Goal: Information Seeking & Learning: Obtain resource

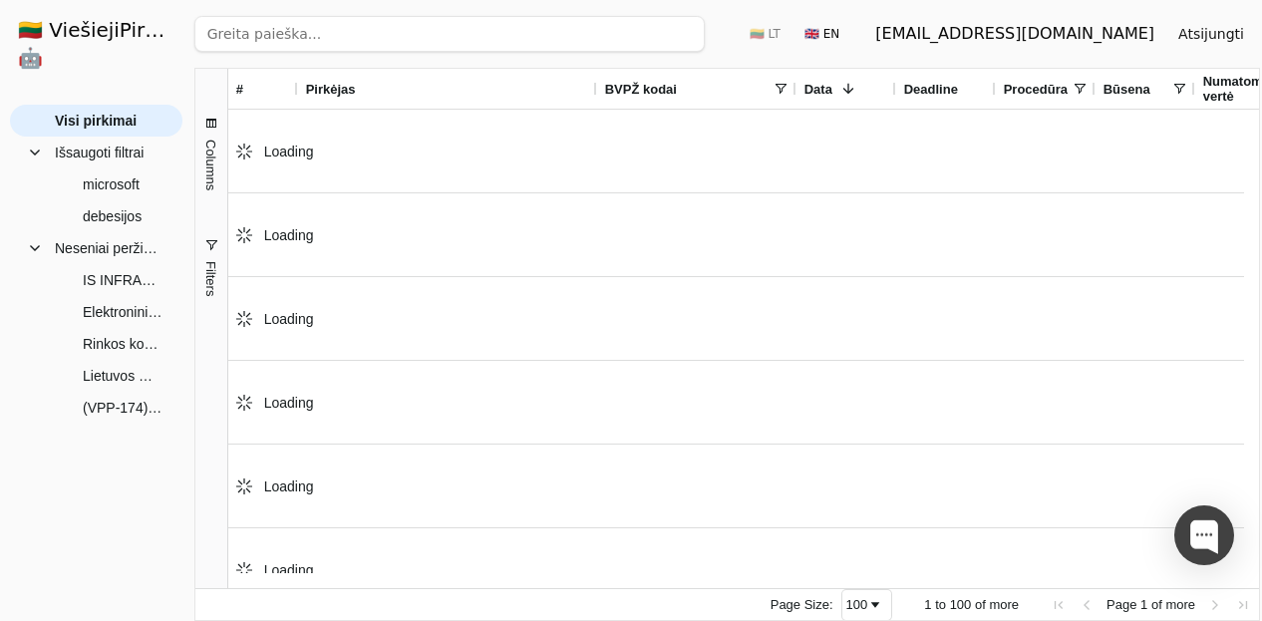
click at [302, 36] on input "search" at bounding box center [449, 34] width 511 height 36
paste input "PROGRAMINĖ ĮRANGA"
type input "PROGRAMINĖ ĮRANGA"
click at [682, 32] on button "Ieškoti" at bounding box center [666, 34] width 78 height 36
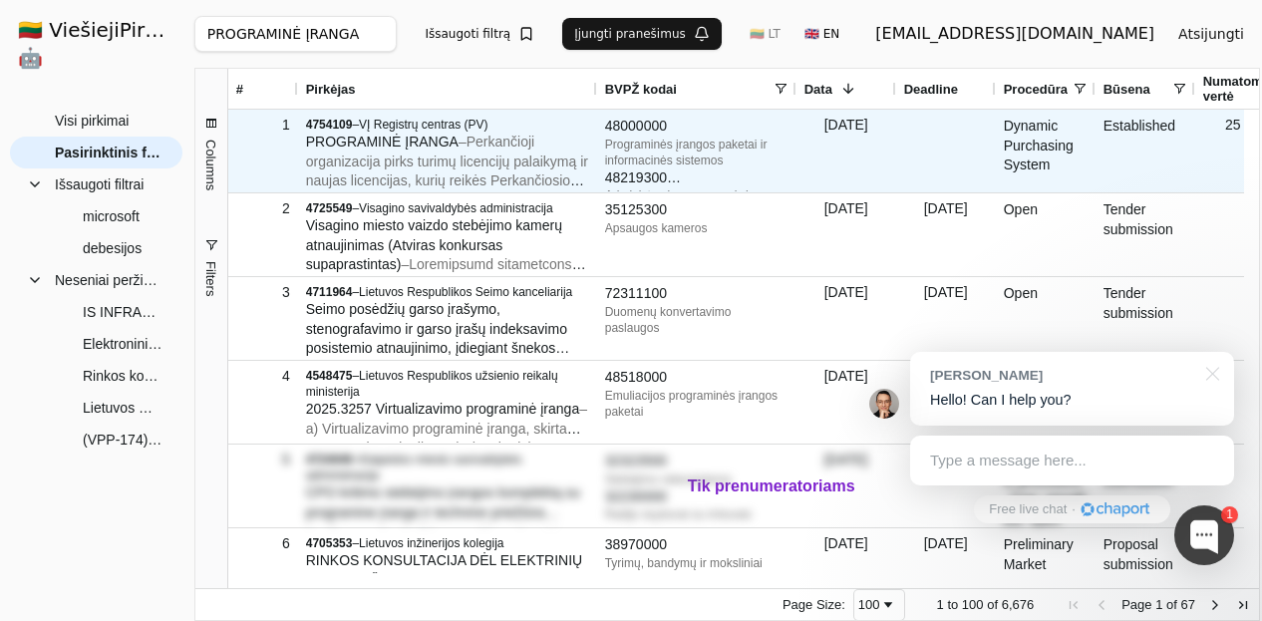
click at [487, 143] on span "– Perkančioji organizacija pirks turimų licencijų palaikymą ir naujas licencija…" at bounding box center [447, 220] width 282 height 173
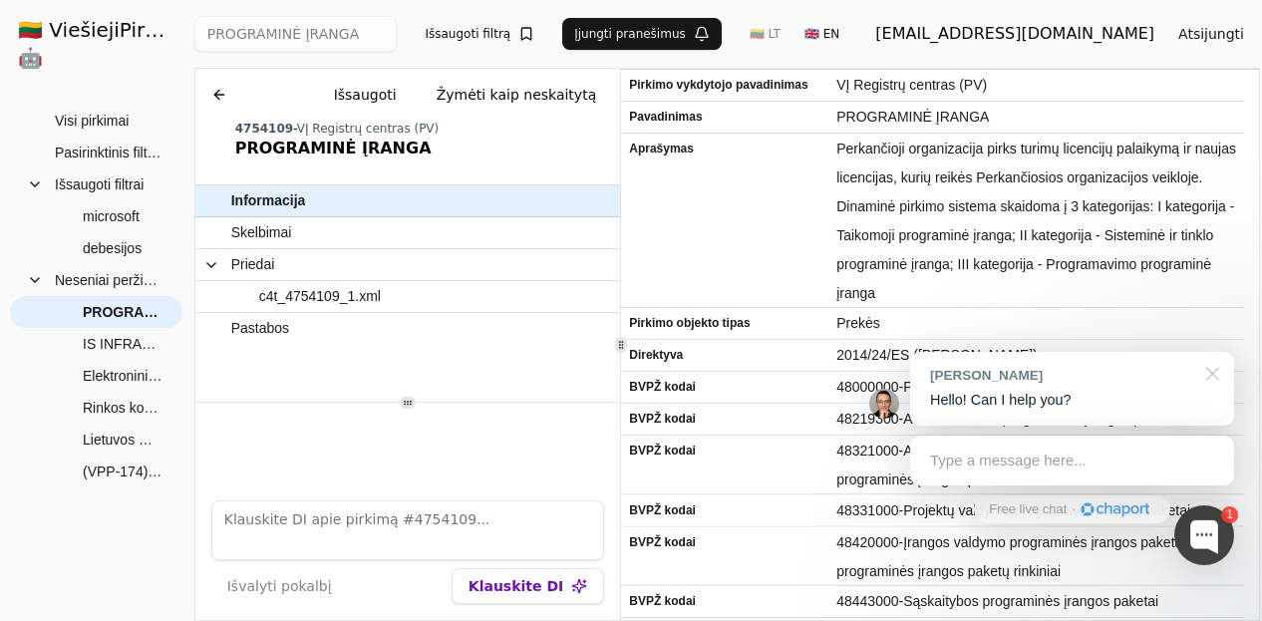
click at [1213, 376] on div at bounding box center [1210, 372] width 50 height 41
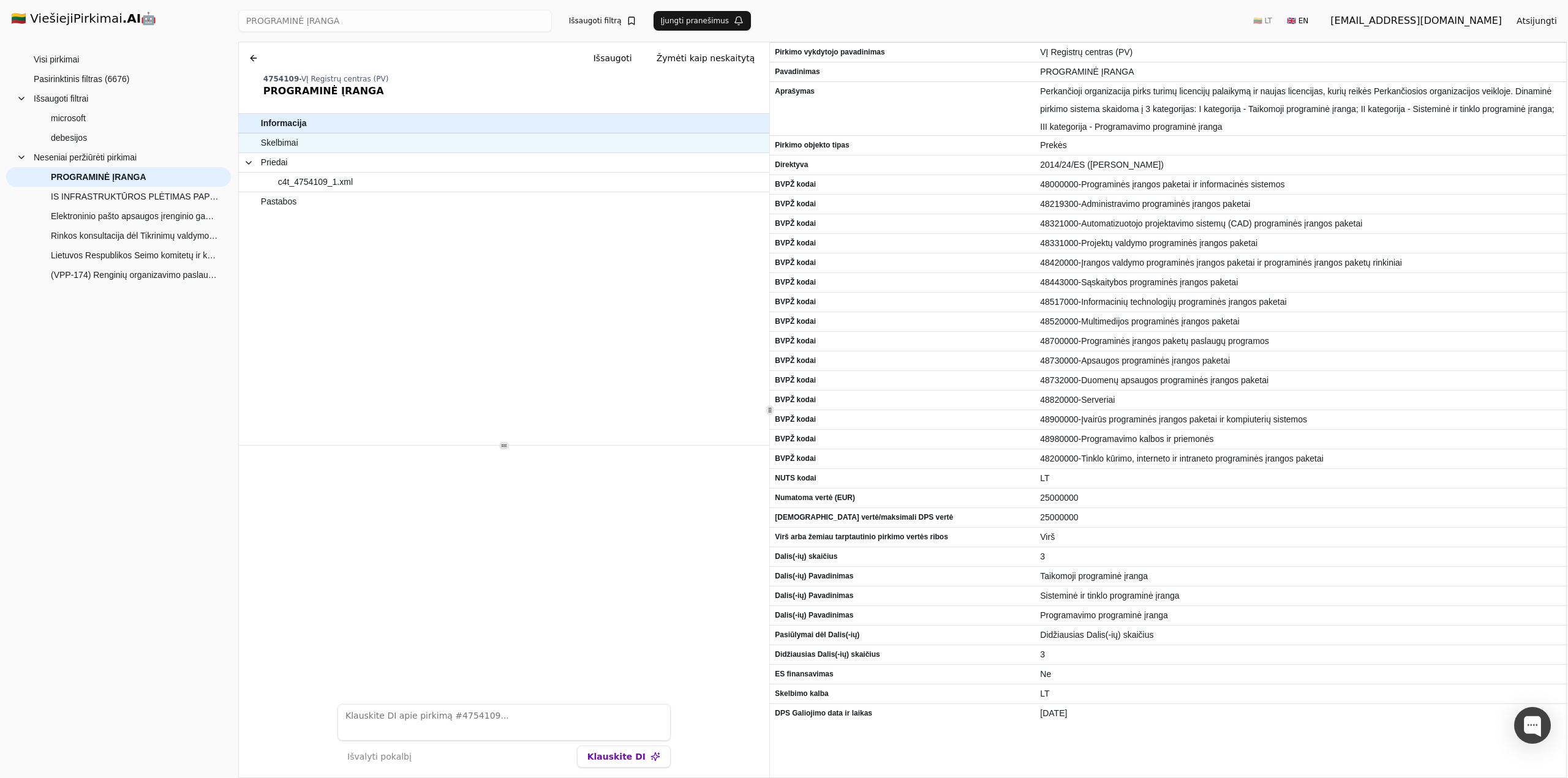
click at [298, 147] on span "Skelbimai" at bounding box center [498, 142] width 475 height 18
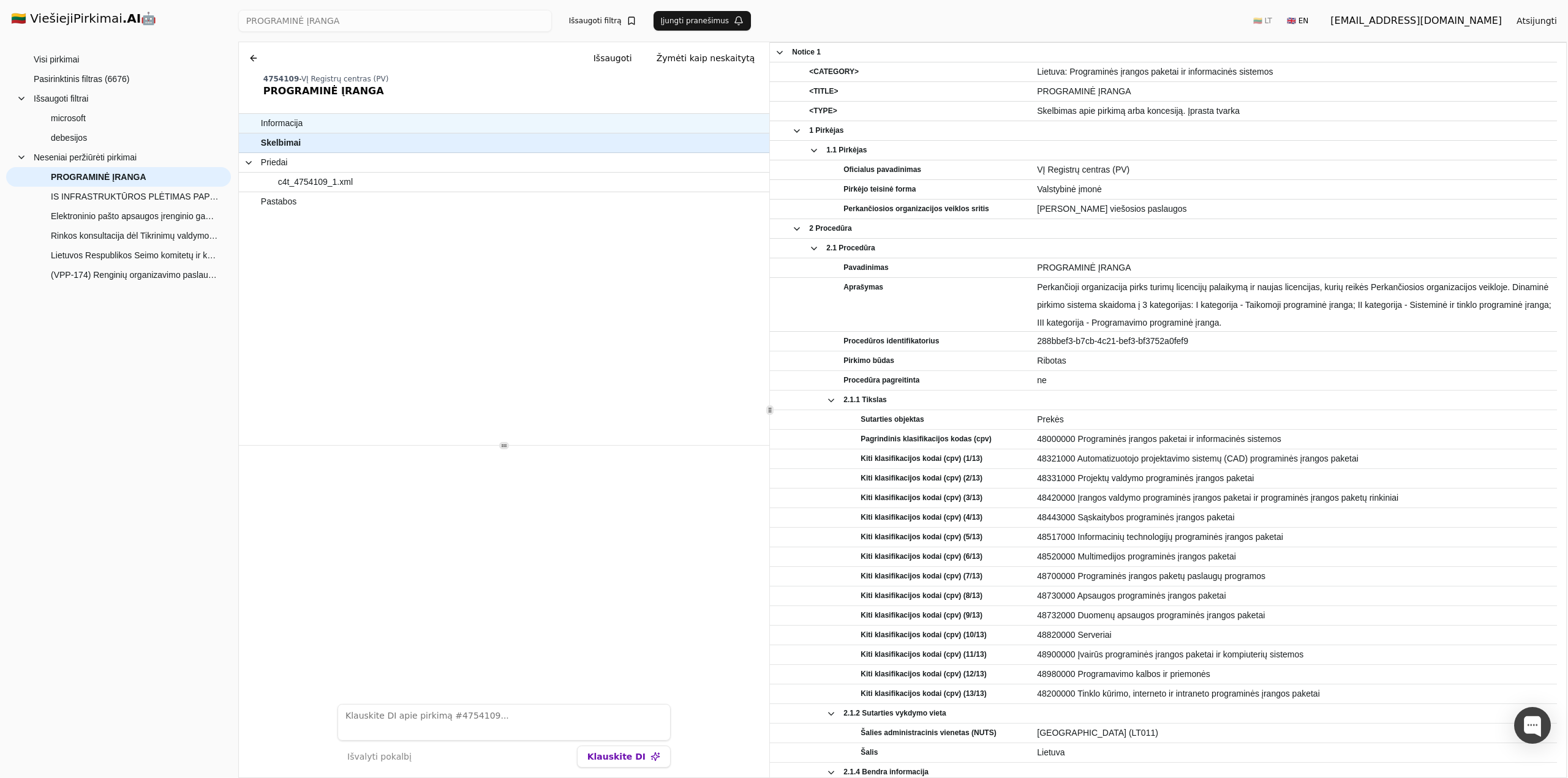
click at [308, 127] on span "Informacija" at bounding box center [498, 123] width 475 height 18
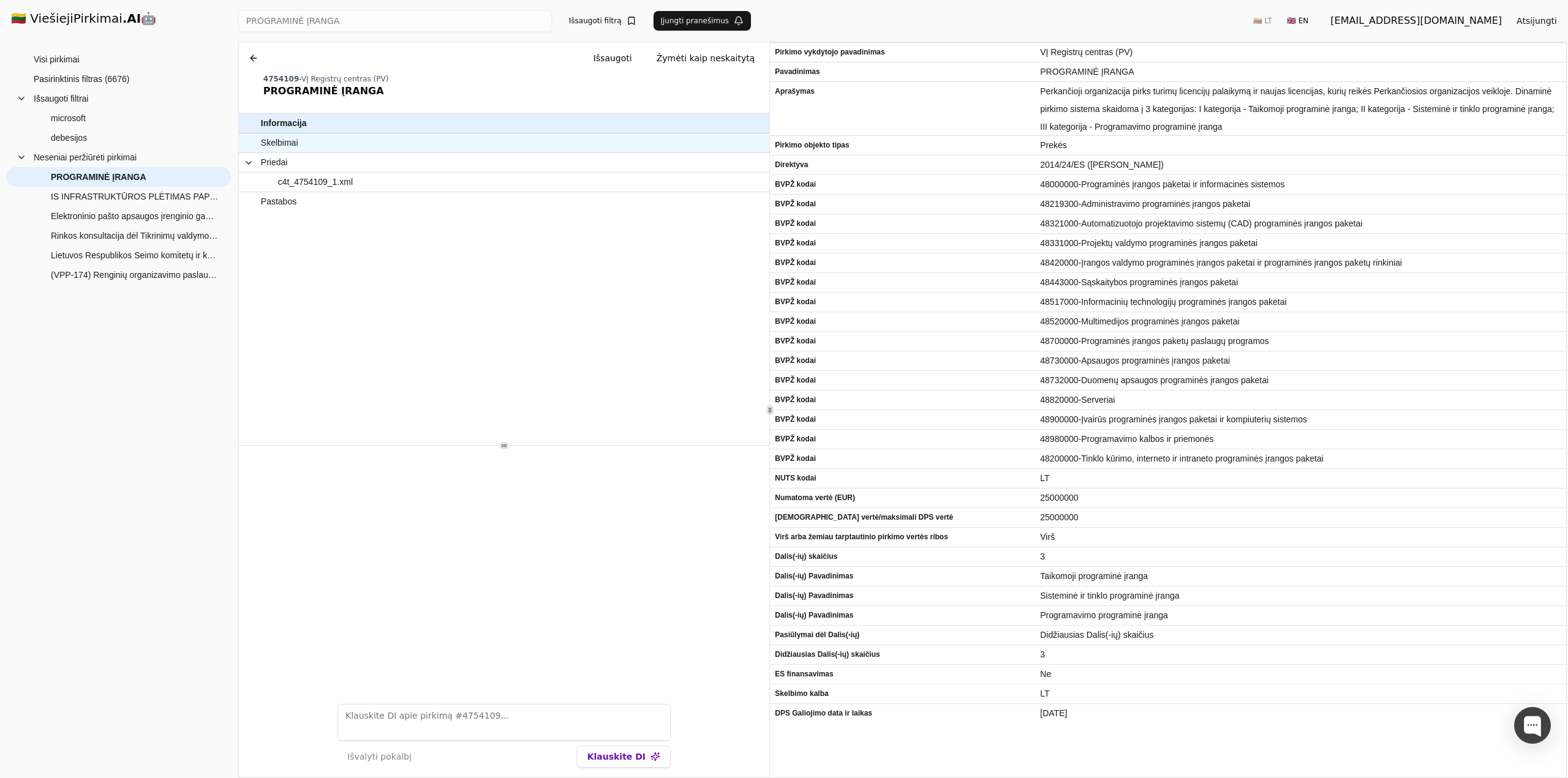
click at [343, 151] on div "Skelbimai" at bounding box center [490, 142] width 502 height 19
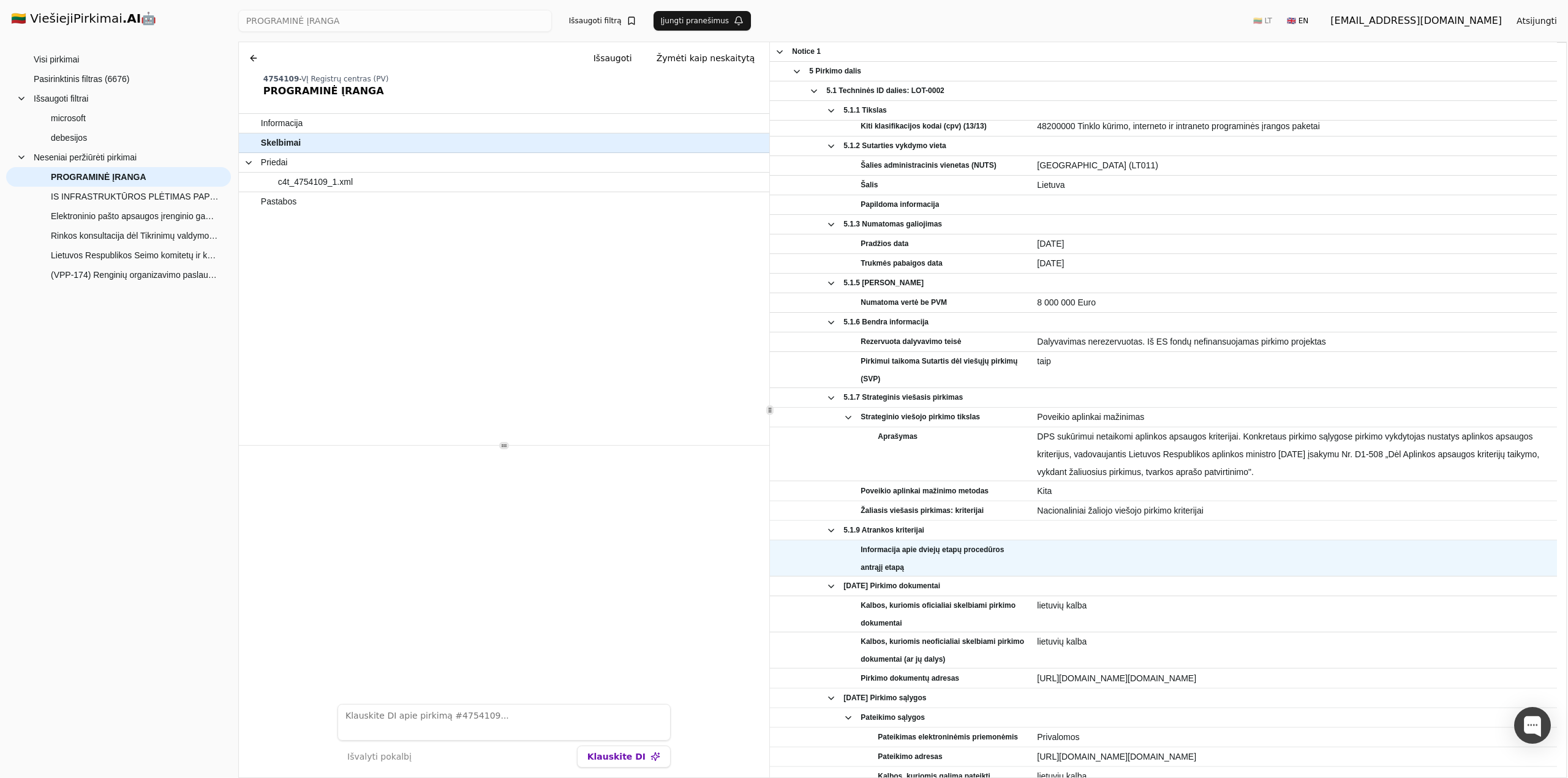
scroll to position [1469, 0]
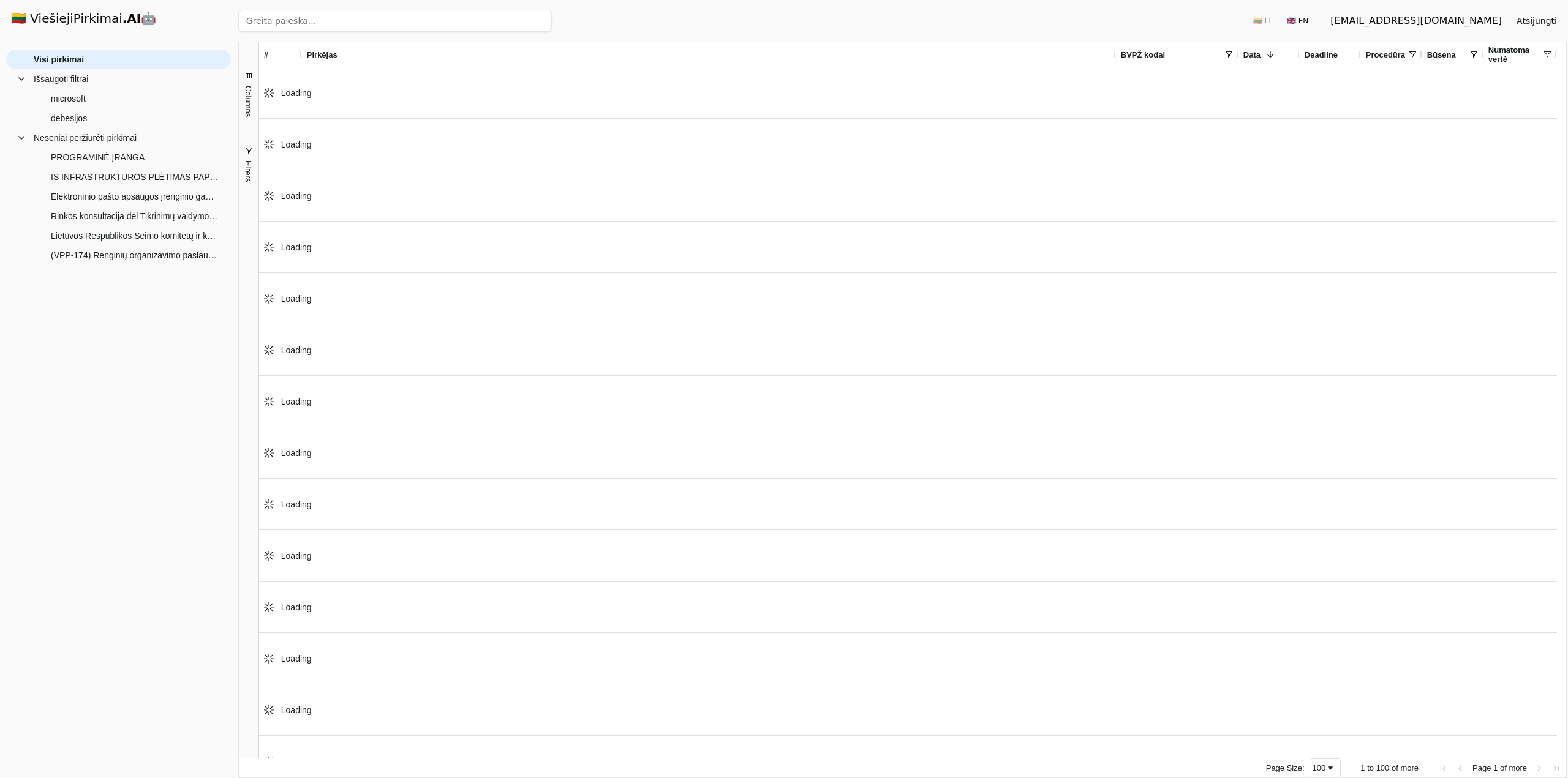
click at [324, 16] on input "search" at bounding box center [395, 21] width 314 height 22
paste input "Kompiuterių operacinių sistemų programinės įrangos ir kiti PĮ paketai (skelbiam…"
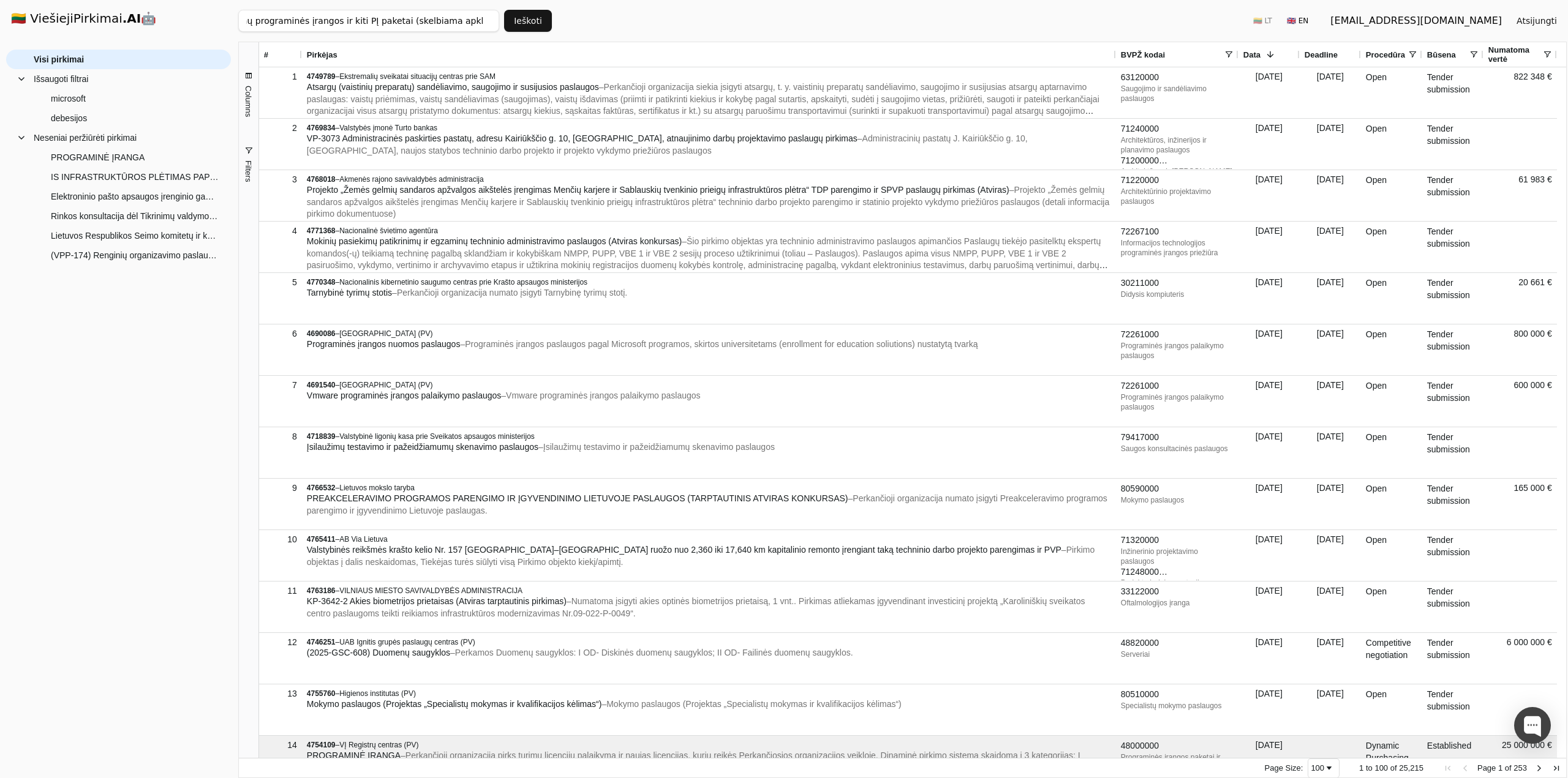
type input "Kompiuterių operacinių sistemų programinės įrangos ir kiti PĮ paketai (skelbiam…"
click at [526, 24] on button "Ieškoti" at bounding box center [528, 21] width 48 height 22
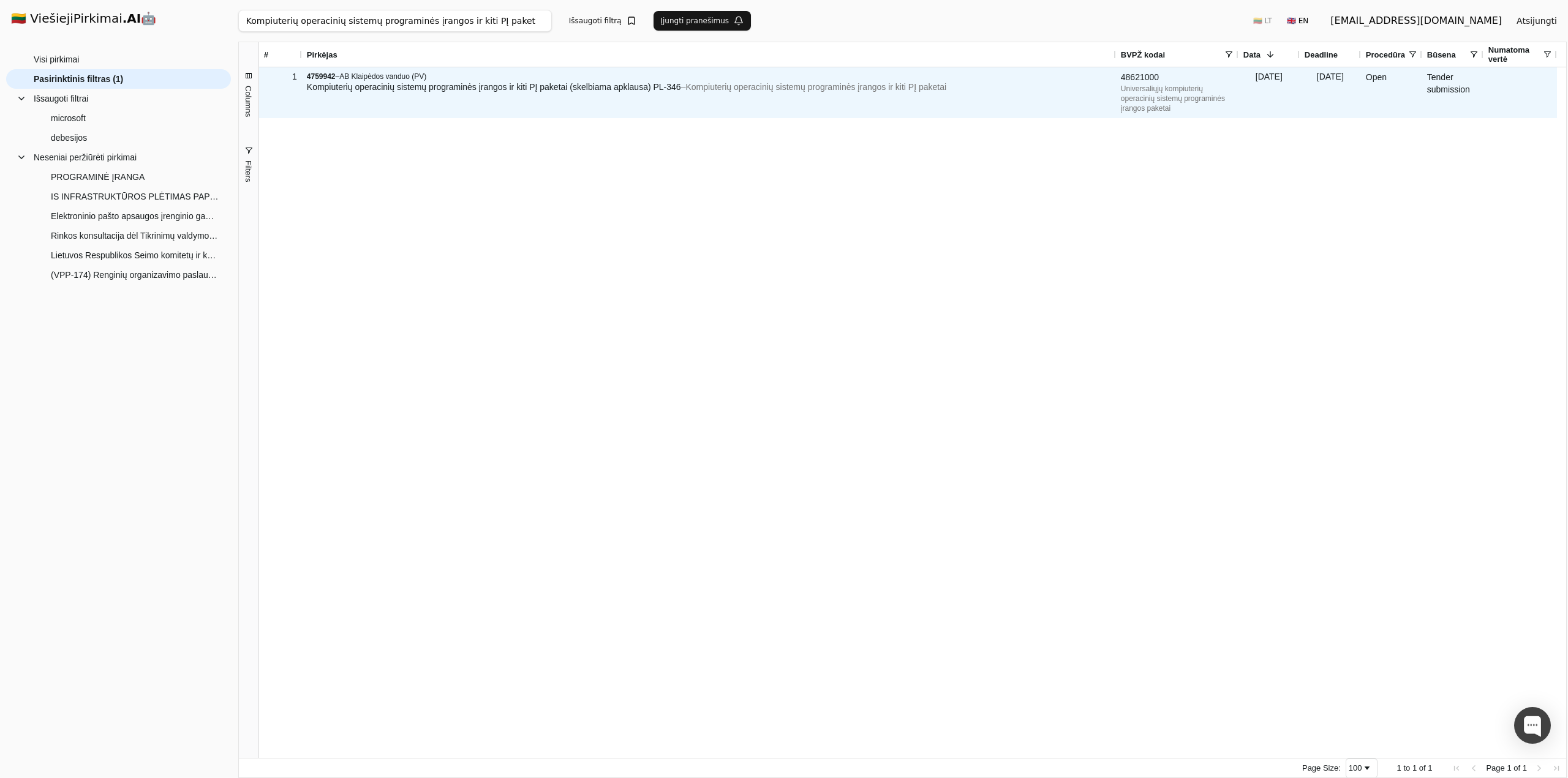
click at [447, 90] on span "Kompiuterių operacinių sistemų programinės įrangos ir kiti PĮ paketai (skelbiam…" at bounding box center [494, 87] width 374 height 10
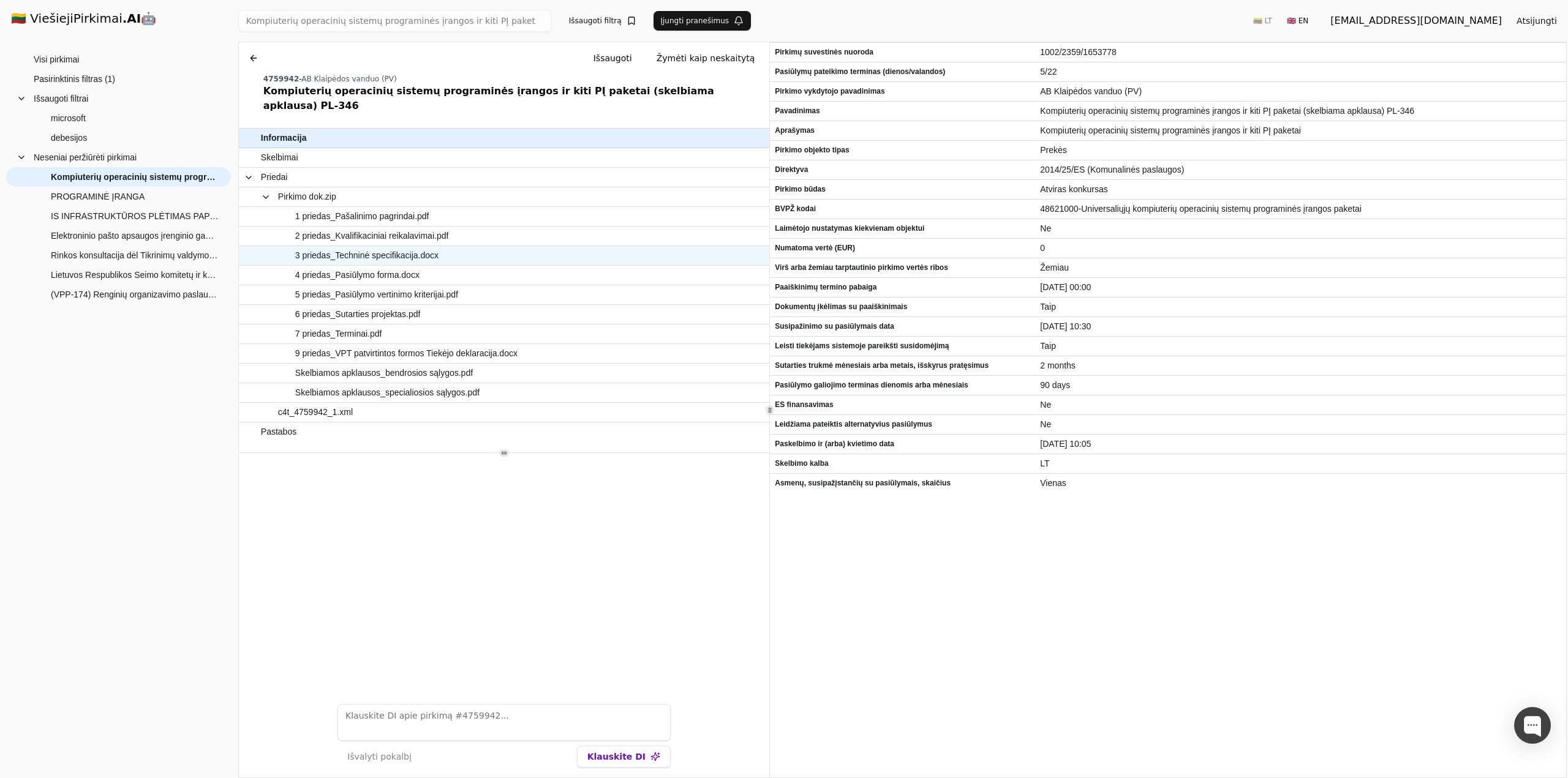
click at [396, 247] on span "3 priedas_Techninė specifikacija.docx" at bounding box center [367, 255] width 143 height 18
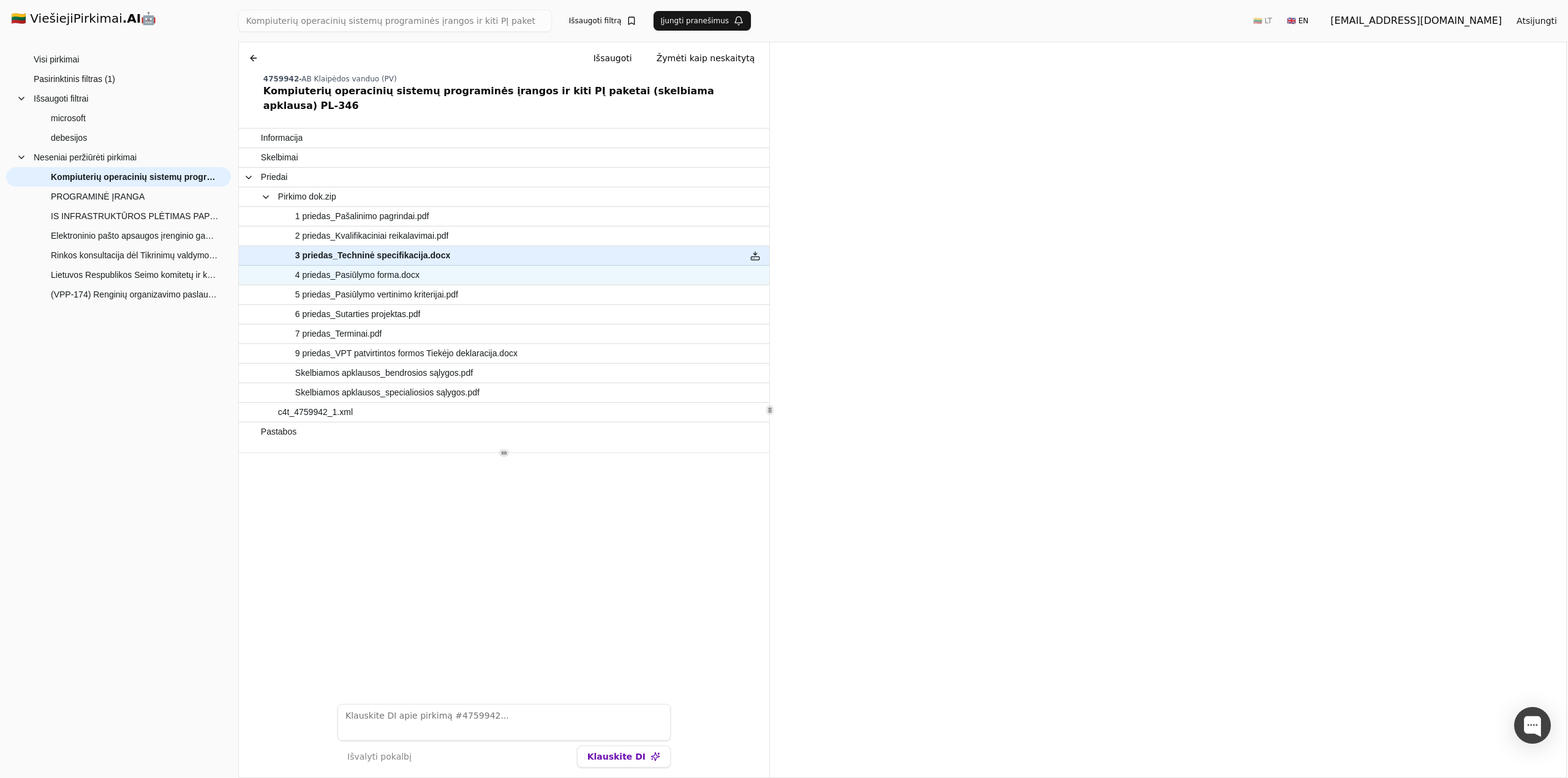
click at [367, 266] on span "4 priedas_Pasiūlymo forma.docx" at bounding box center [357, 275] width 124 height 18
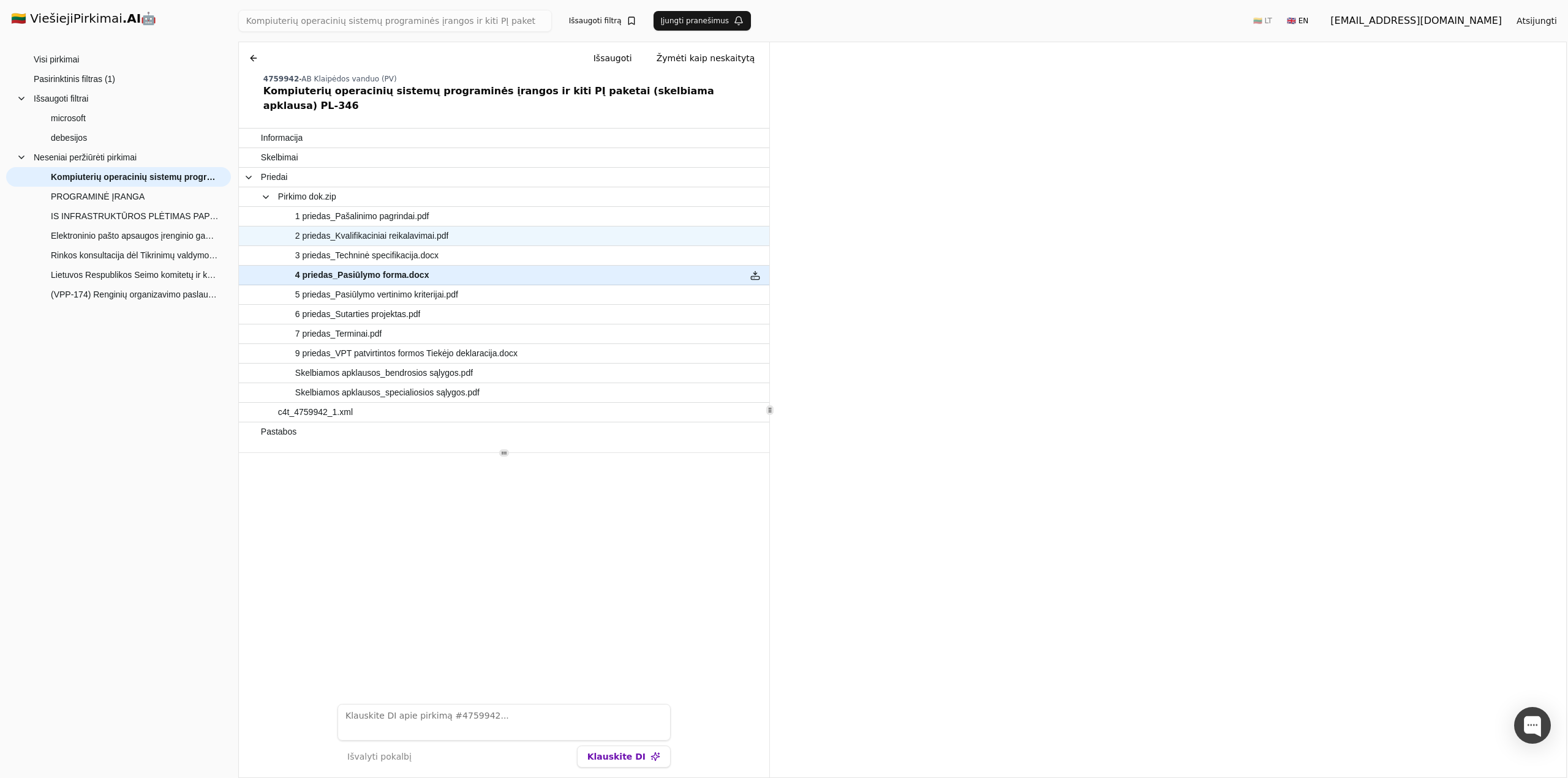
click at [361, 227] on span "2 priedas_Kvalifikaciniai reikalavimai.pdf" at bounding box center [372, 236] width 154 height 18
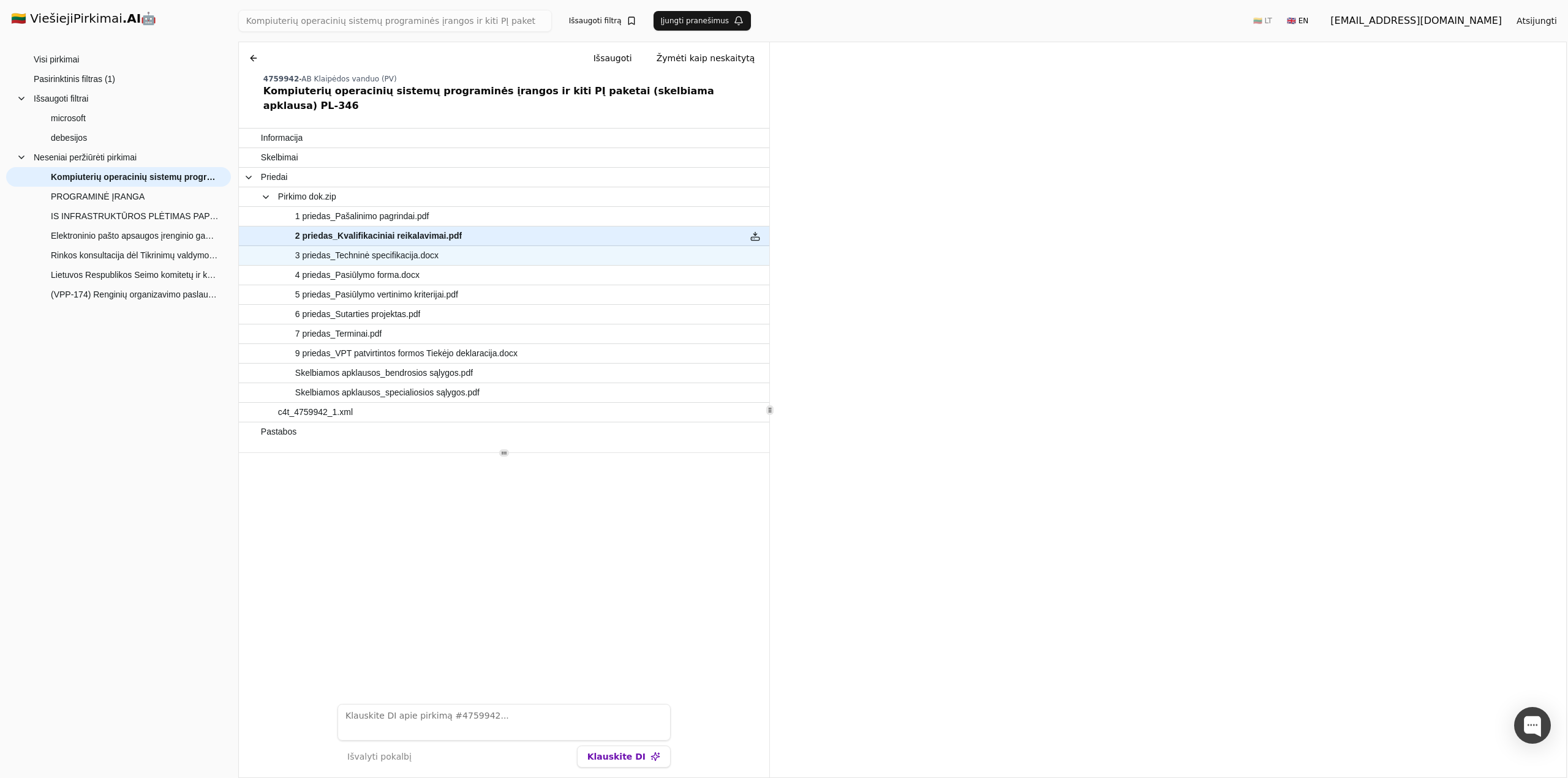
click at [372, 247] on span "3 priedas_Techninė specifikacija.docx" at bounding box center [367, 255] width 143 height 18
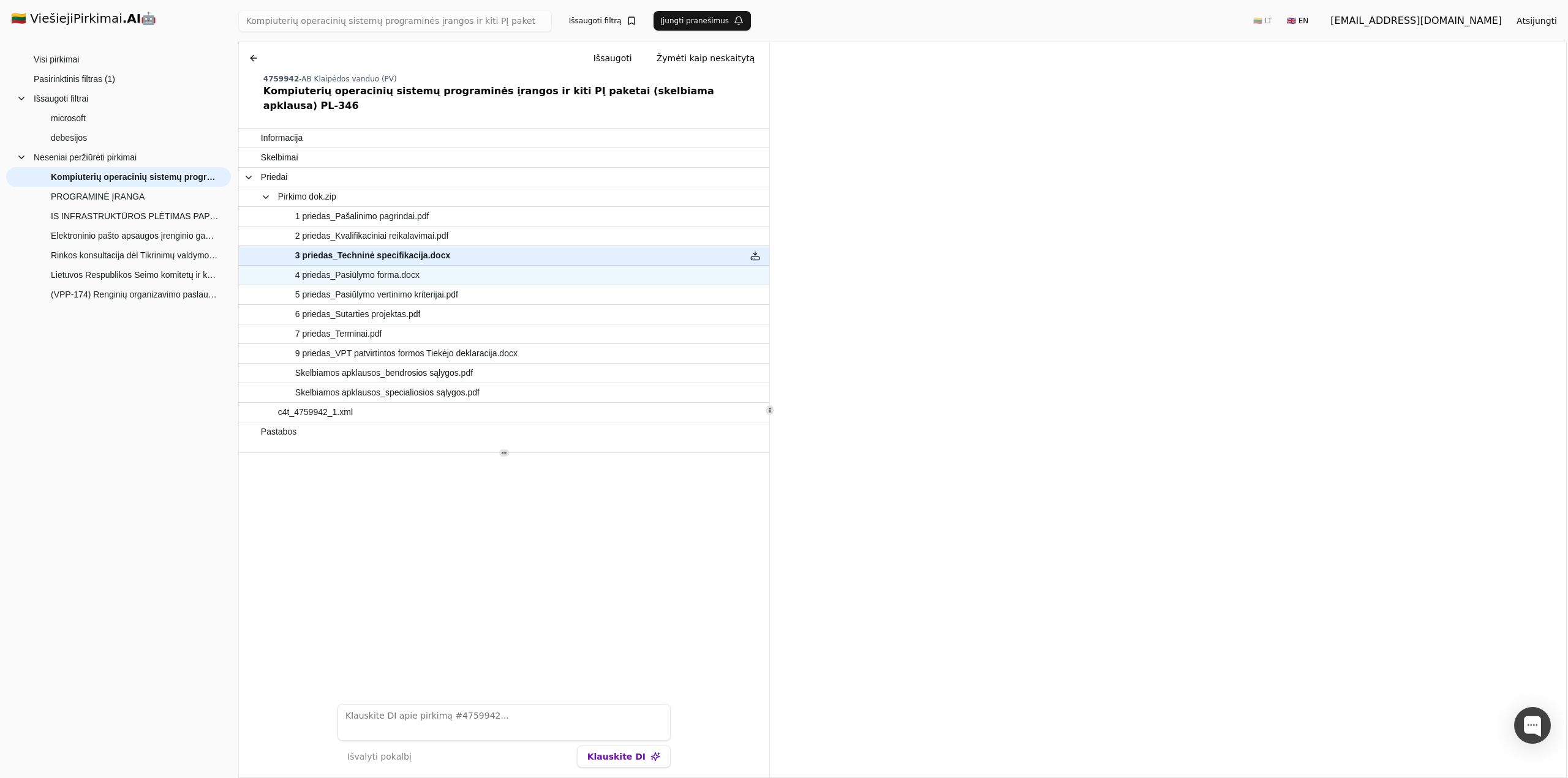
click at [357, 266] on span "4 priedas_Pasiūlymo forma.docx" at bounding box center [357, 275] width 124 height 18
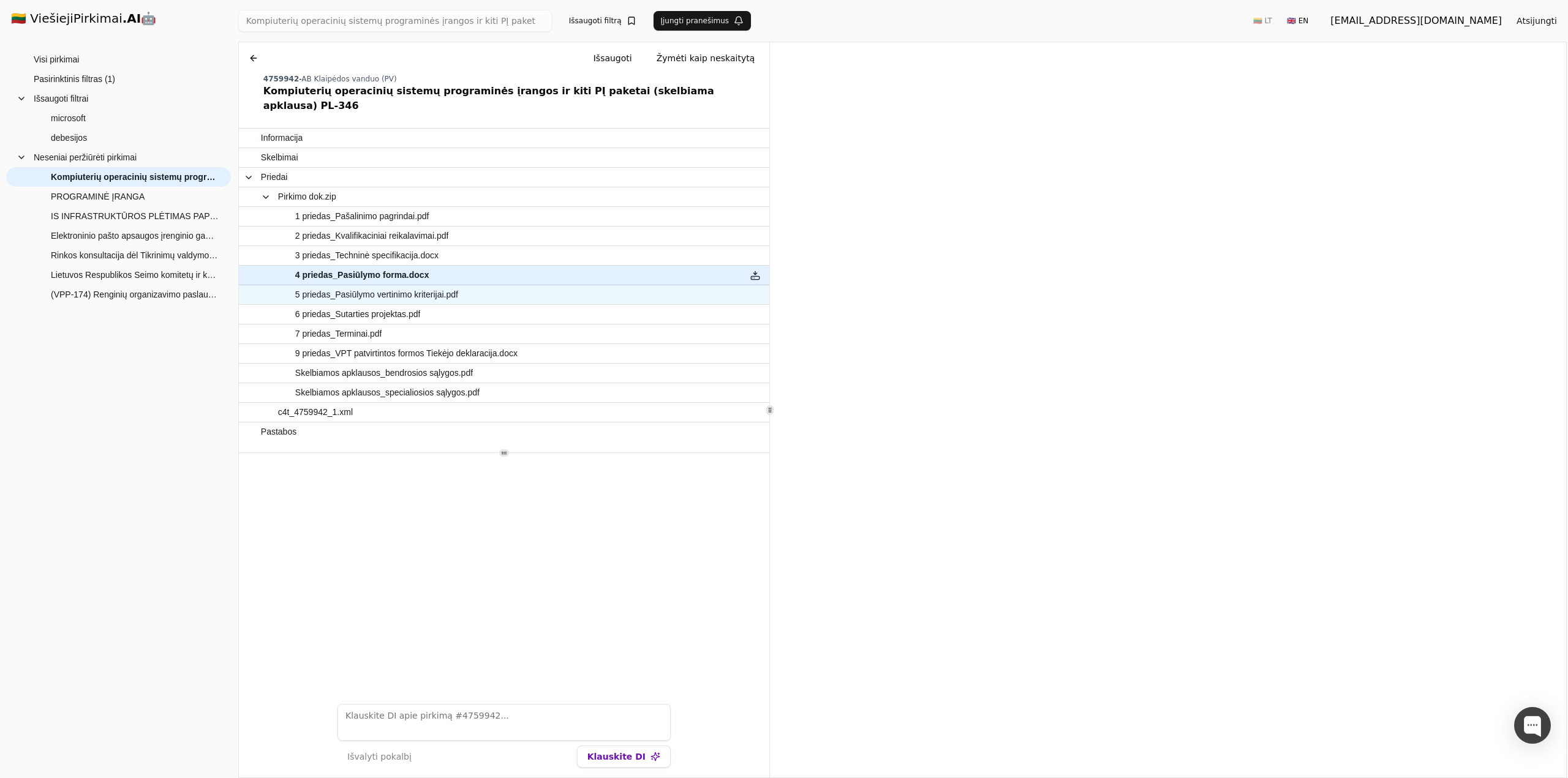
click at [414, 286] on span "5 priedas_Pasiūlymo vertinimo kriterijai.pdf" at bounding box center [376, 295] width 163 height 18
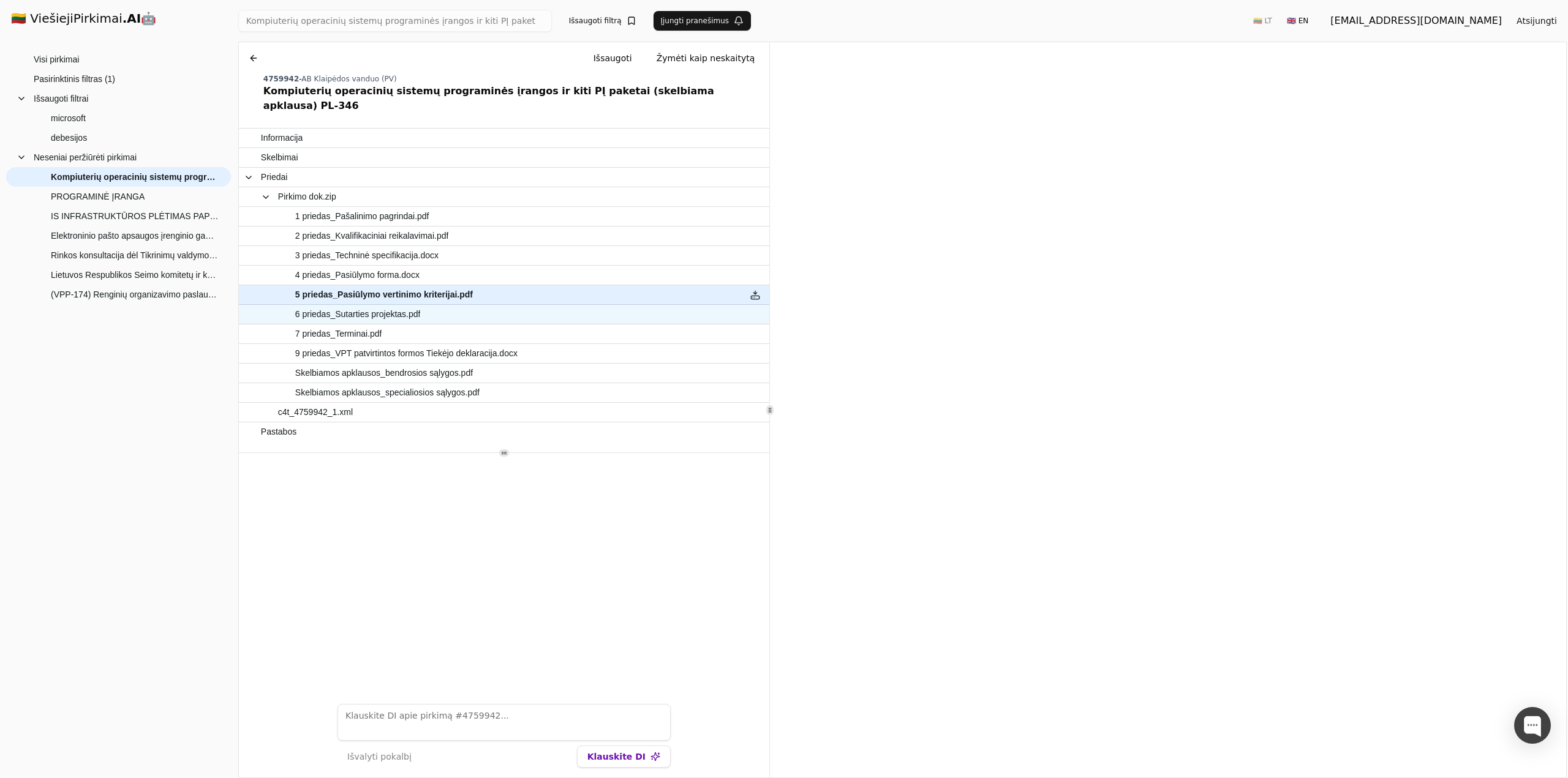
click at [371, 306] on span "6 priedas_Sutarties projektas.pdf" at bounding box center [358, 314] width 125 height 18
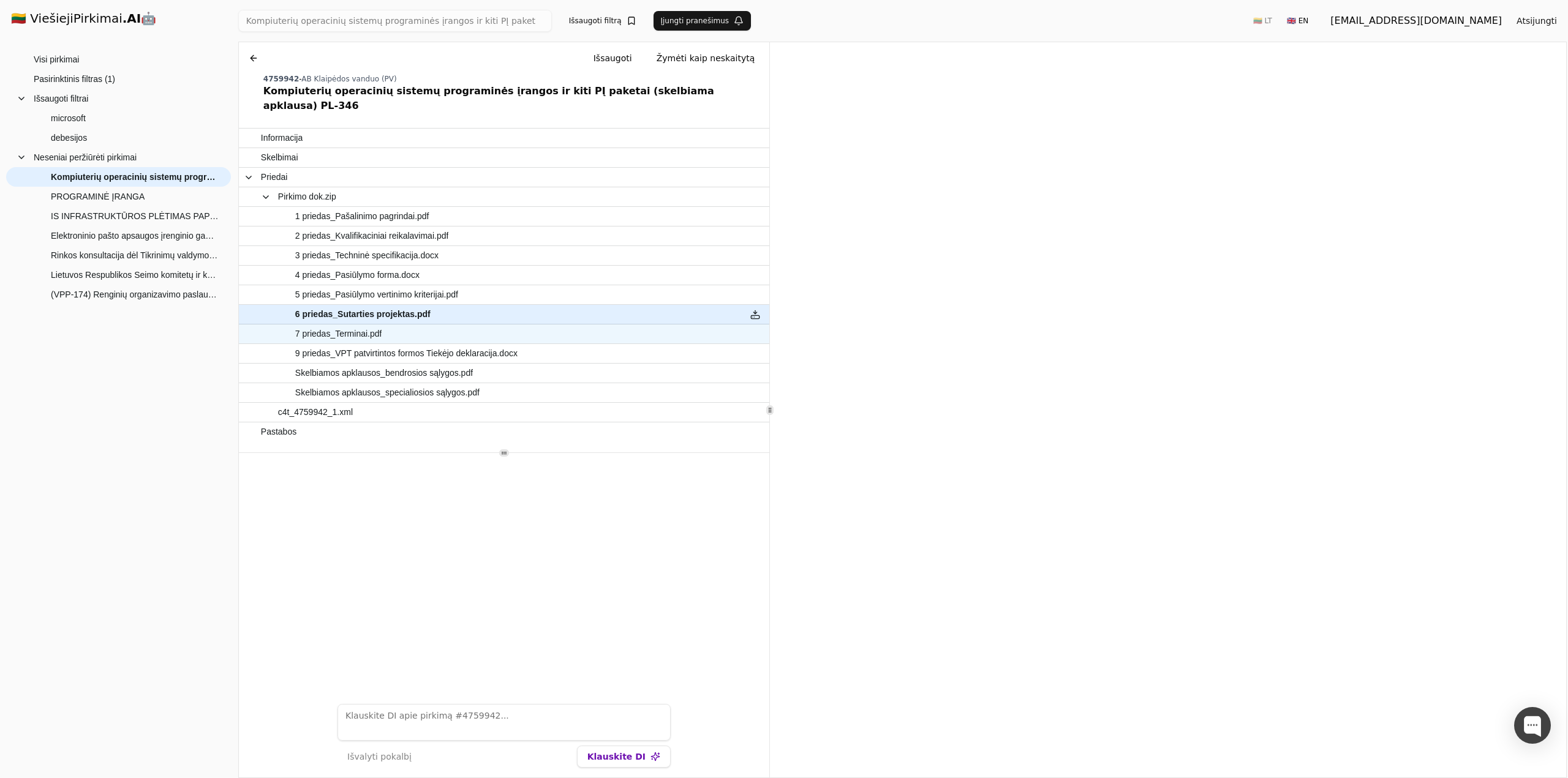
click at [369, 325] on span "7 priedas_Terminai.pdf" at bounding box center [339, 334] width 87 height 18
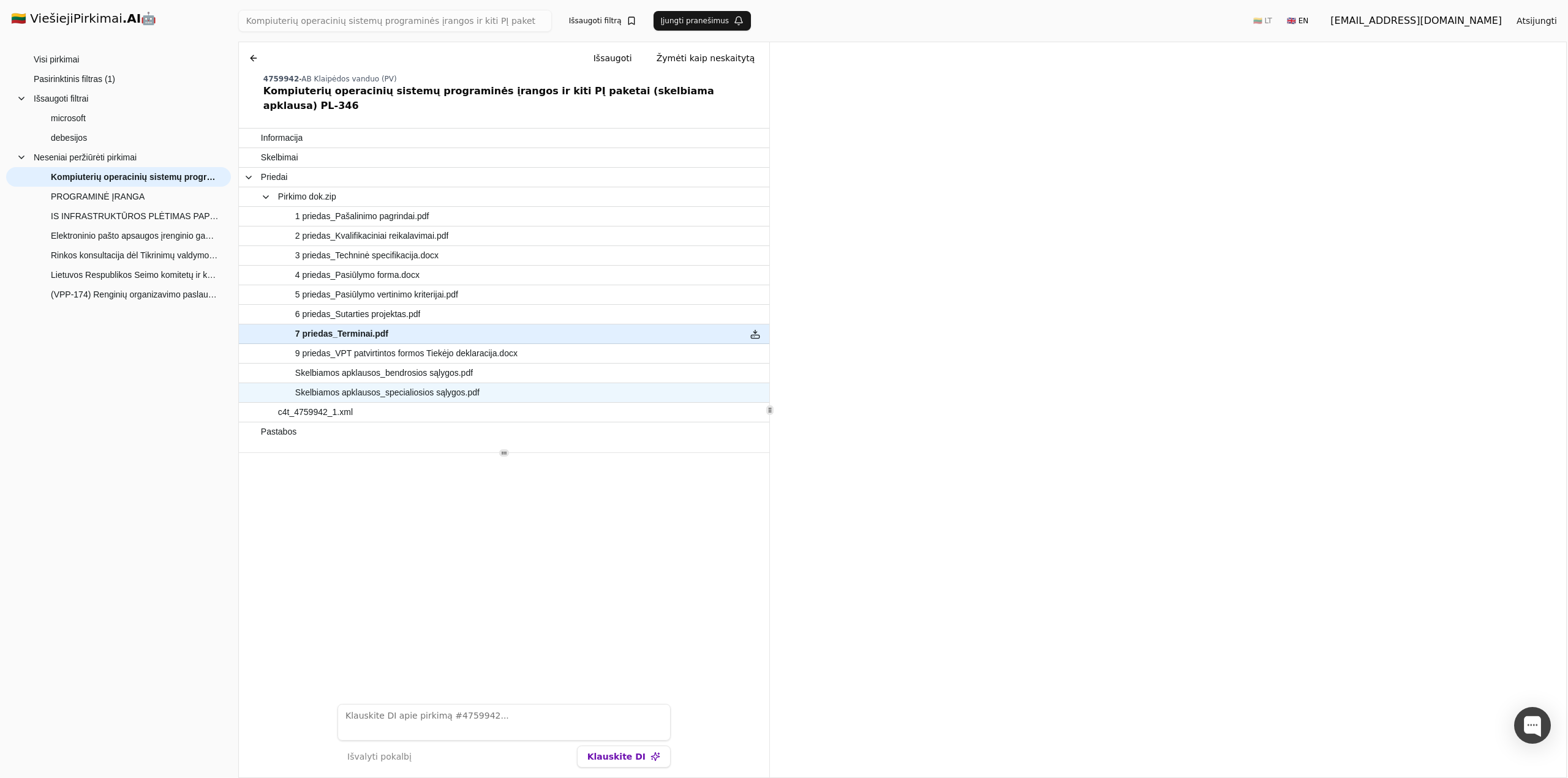
click at [379, 384] on span "Skelbiamos apklausos_specialiosios sąlygos.pdf" at bounding box center [388, 392] width 184 height 18
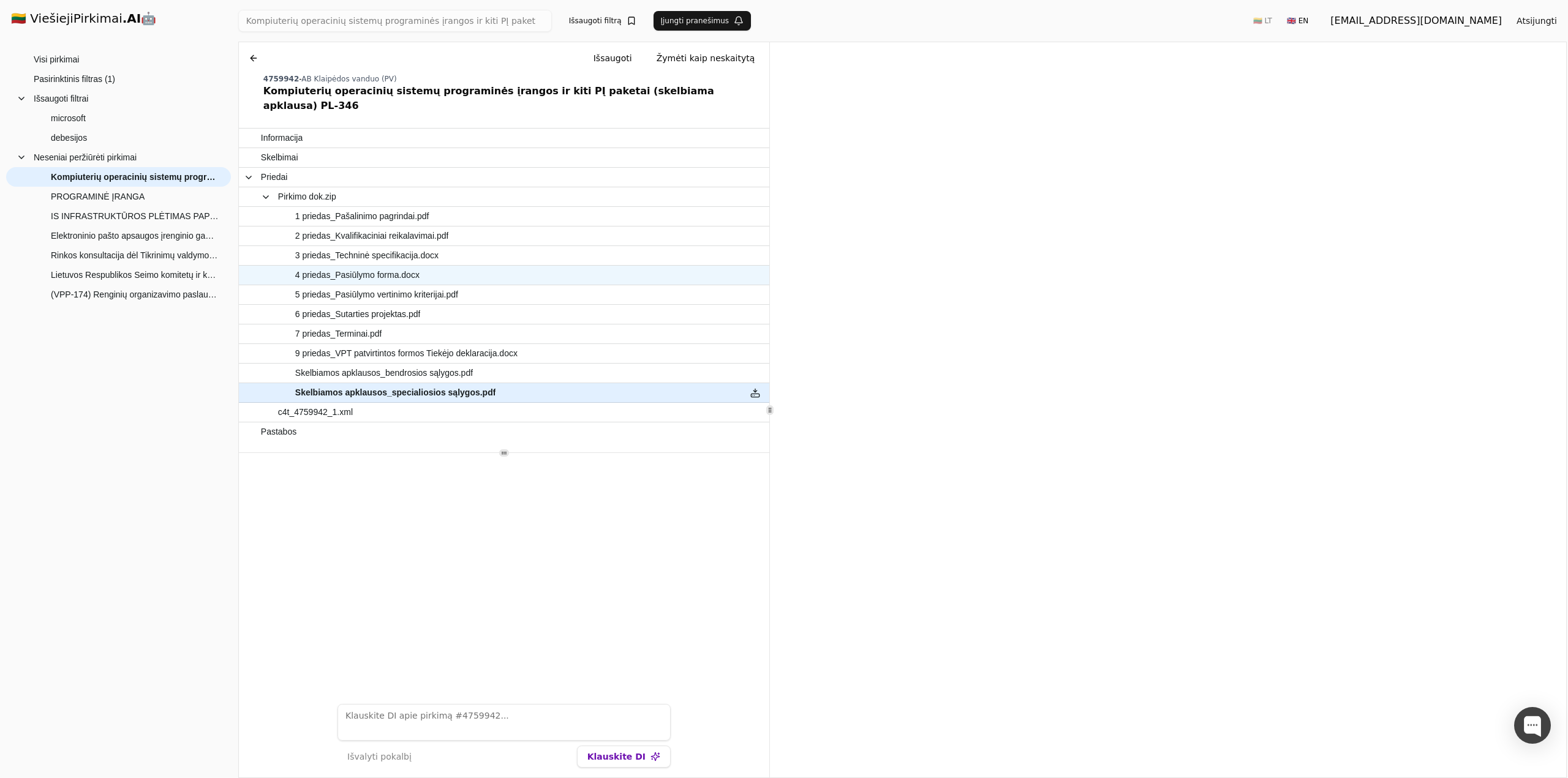
click at [391, 266] on span "4 priedas_Pasiūlymo forma.docx" at bounding box center [357, 275] width 124 height 18
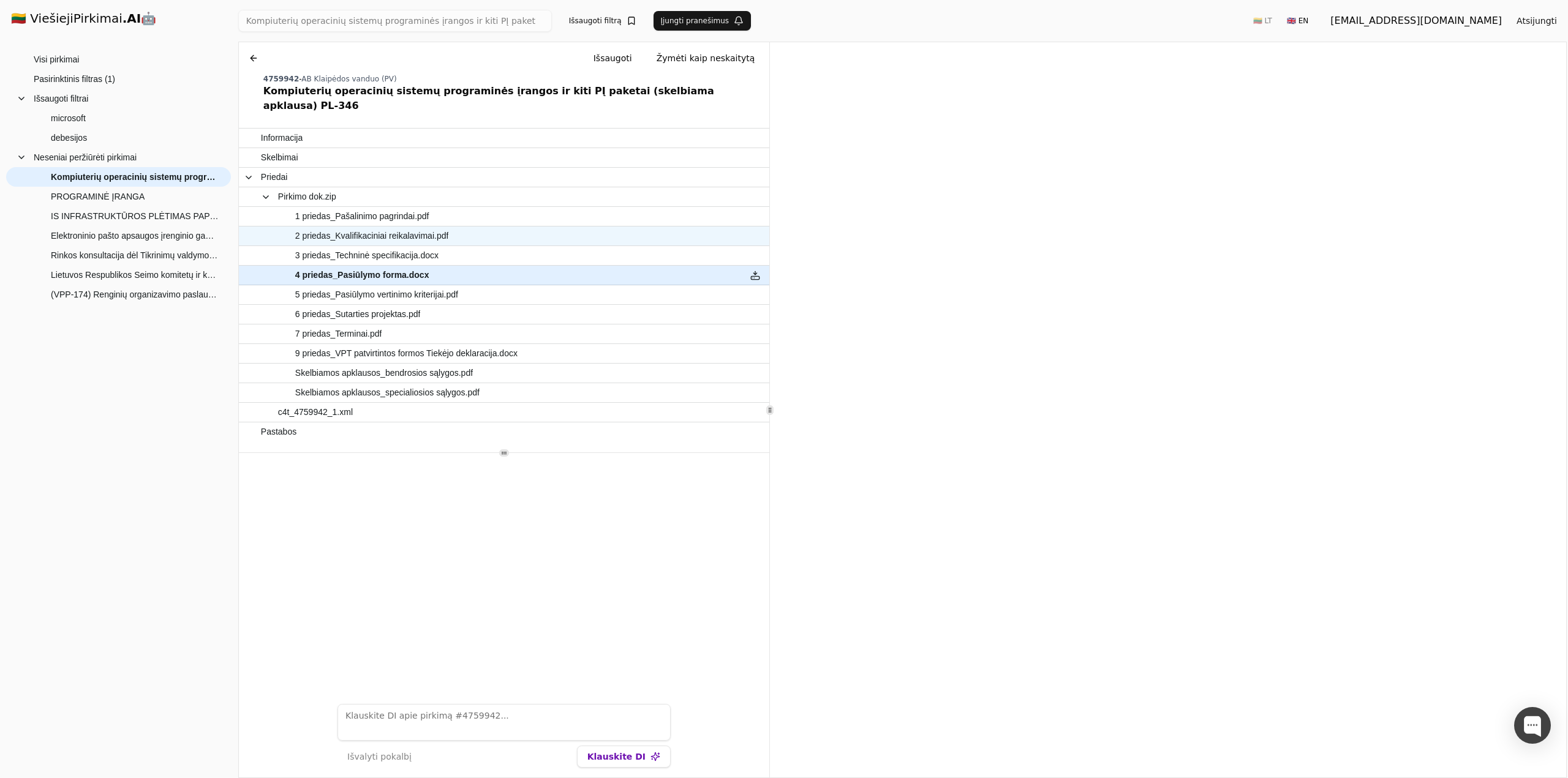
click at [372, 227] on span "2 priedas_Kvalifikaciniai reikalavimai.pdf" at bounding box center [372, 236] width 154 height 18
click at [396, 266] on span "4 priedas_Pasiūlymo forma.docx" at bounding box center [357, 275] width 124 height 18
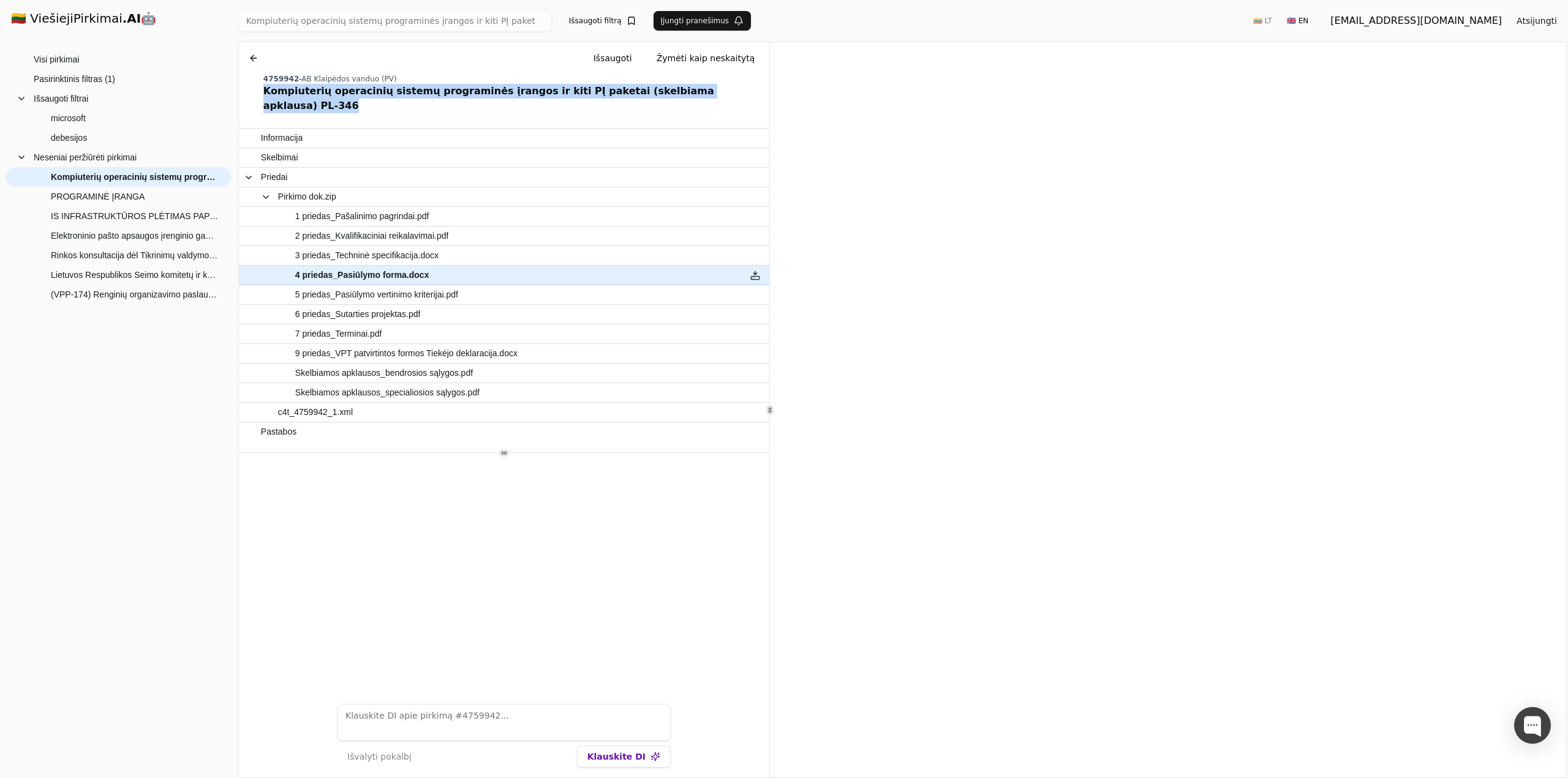
drag, startPoint x: 259, startPoint y: 96, endPoint x: 704, endPoint y: 106, distance: 445.1
click at [704, 106] on div "Chat Išsaugoti Žymėti kaip neskaitytą 4759942 - AB Klaipėdos vanduo (PV) Kompiu…" at bounding box center [504, 410] width 531 height 736
copy div "Kompiuterių operacinių sistemų programinės įrangos ir kiti PĮ paketai (skelbiam…"
drag, startPoint x: 307, startPoint y: 81, endPoint x: 369, endPoint y: 79, distance: 62.0
click at [369, 79] on div "4759942 - AB Klaipėdos vanduo (PV)" at bounding box center [514, 79] width 501 height 10
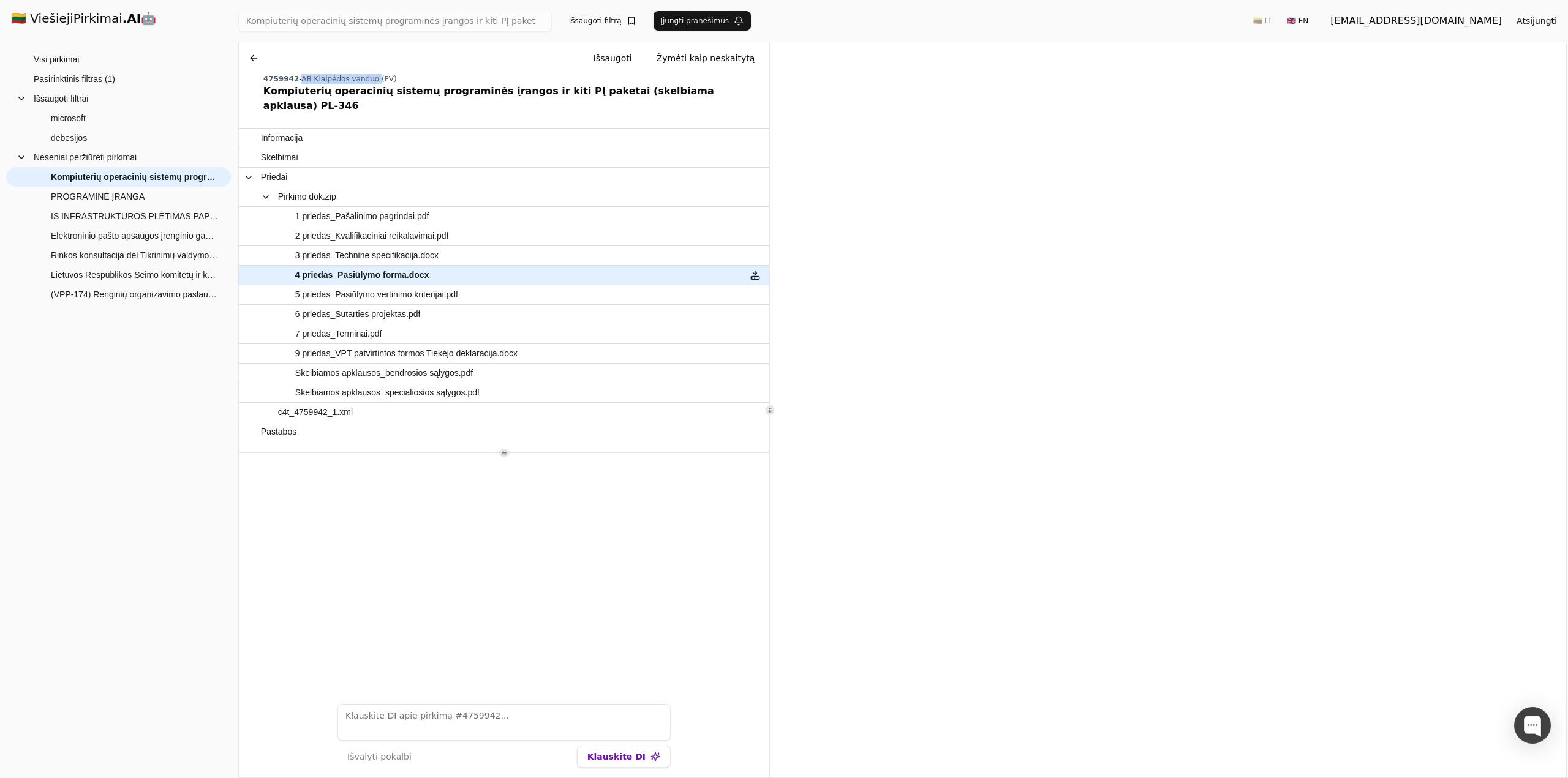
copy span "AB Klaipėdos vanduo"
click at [288, 96] on div "Kompiuterių operacinių sistemų programinės įrangos ir kiti PĮ paketai (skelbiam…" at bounding box center [514, 99] width 501 height 29
drag, startPoint x: 267, startPoint y: 91, endPoint x: 333, endPoint y: 98, distance: 66.4
click at [333, 98] on div "Kompiuterių operacinių sistemų programinės įrangos ir kiti PĮ paketai (skelbiam…" at bounding box center [514, 99] width 501 height 29
click at [327, 95] on div "Kompiuterių operacinių sistemų programinės įrangos ir kiti PĮ paketai (skelbiam…" at bounding box center [514, 99] width 501 height 29
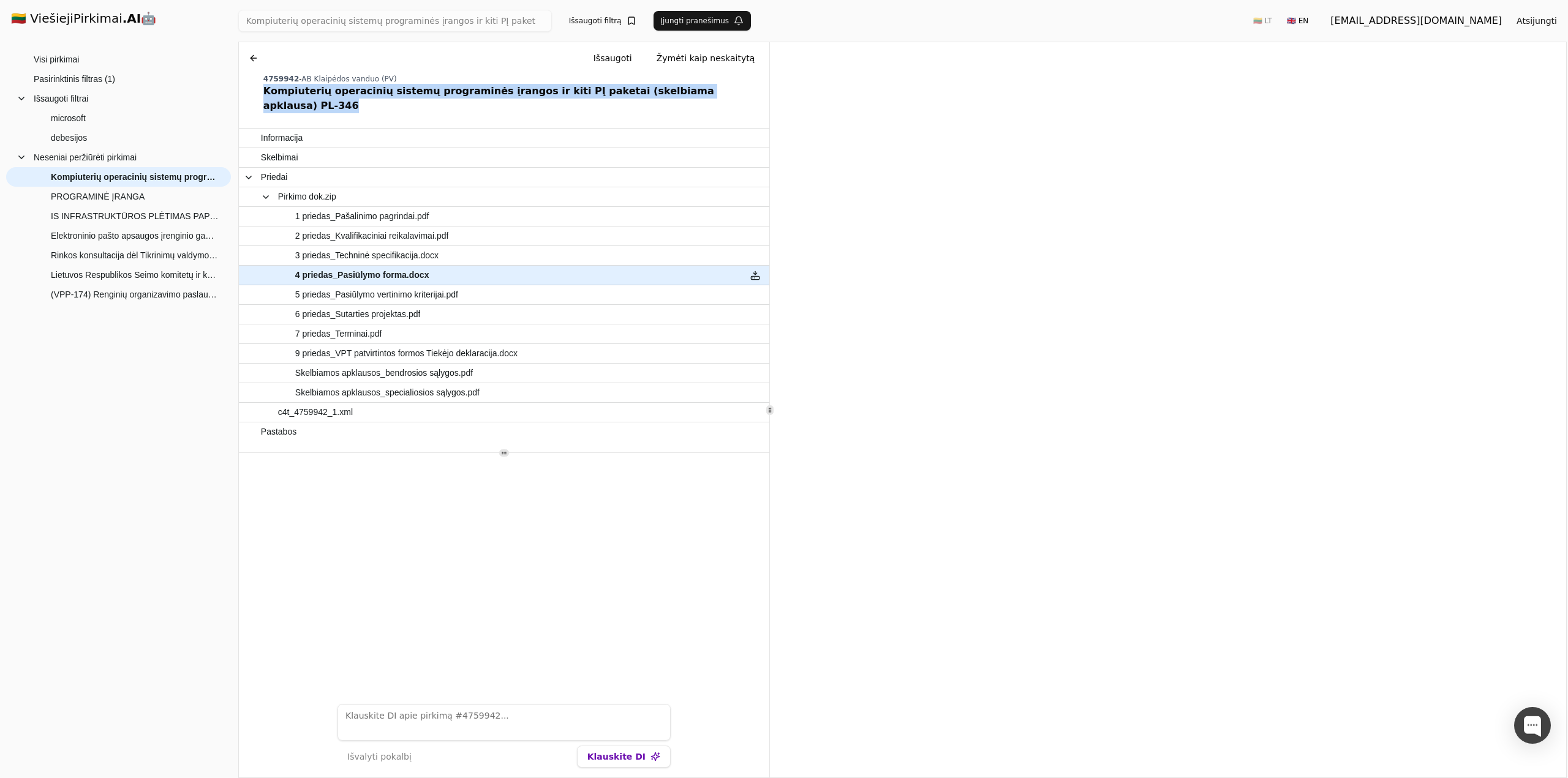
drag, startPoint x: 263, startPoint y: 91, endPoint x: 700, endPoint y: 96, distance: 437.0
click at [700, 96] on div "Kompiuterių operacinių sistemų programinės įrangos ir kiti PĮ paketai (skelbiam…" at bounding box center [514, 99] width 501 height 29
click at [682, 93] on div "Kompiuterių operacinių sistemų programinės įrangos ir kiti PĮ paketai (skelbiam…" at bounding box center [514, 99] width 501 height 29
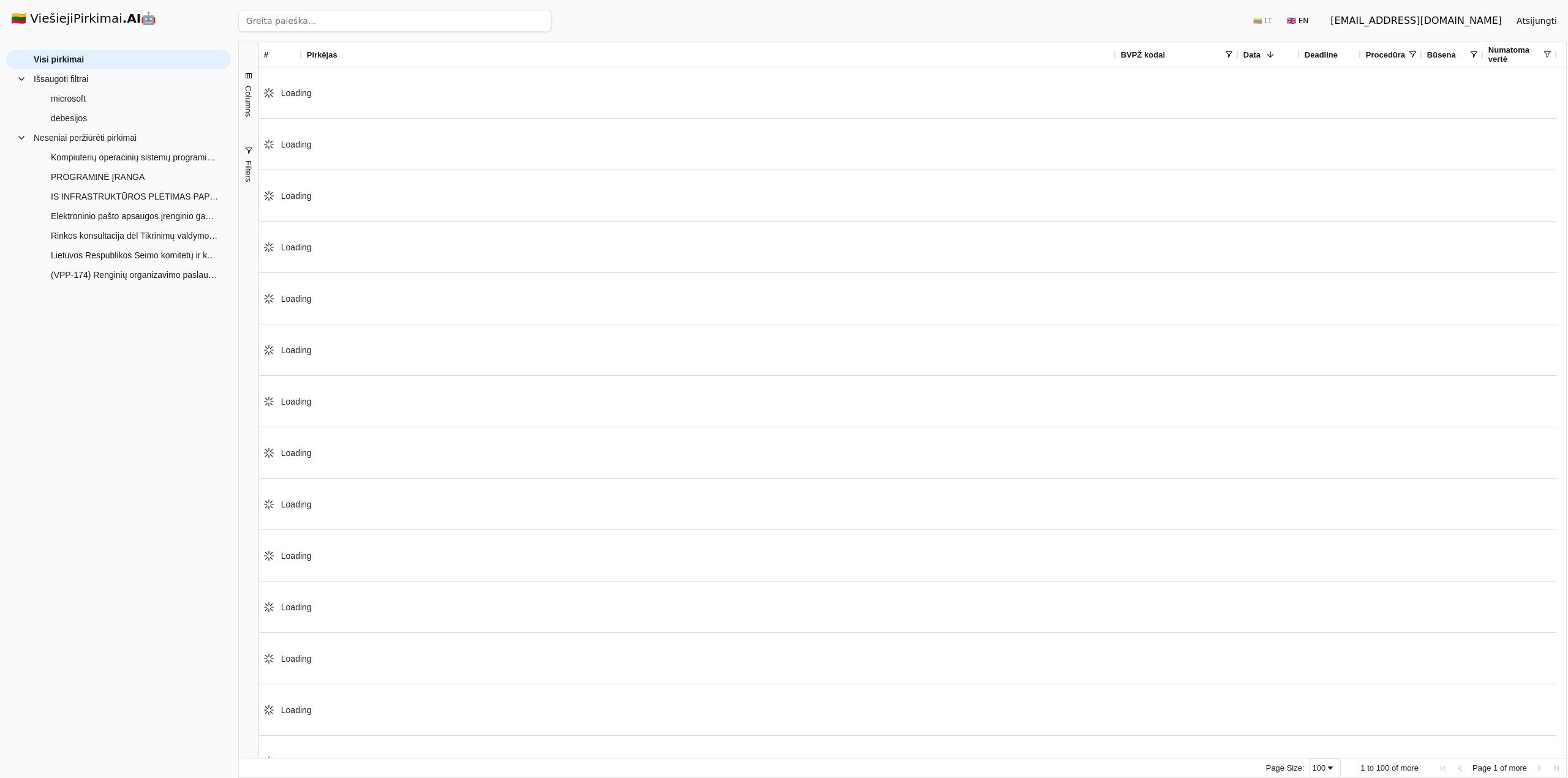
click at [344, 22] on input "search" at bounding box center [395, 21] width 314 height 22
paste input "Programinės įrangos nuomos paslaugos"
type input "Programinės įrangos nuomos paslaugos"
click button "Ieškoti" at bounding box center [528, 21] width 48 height 22
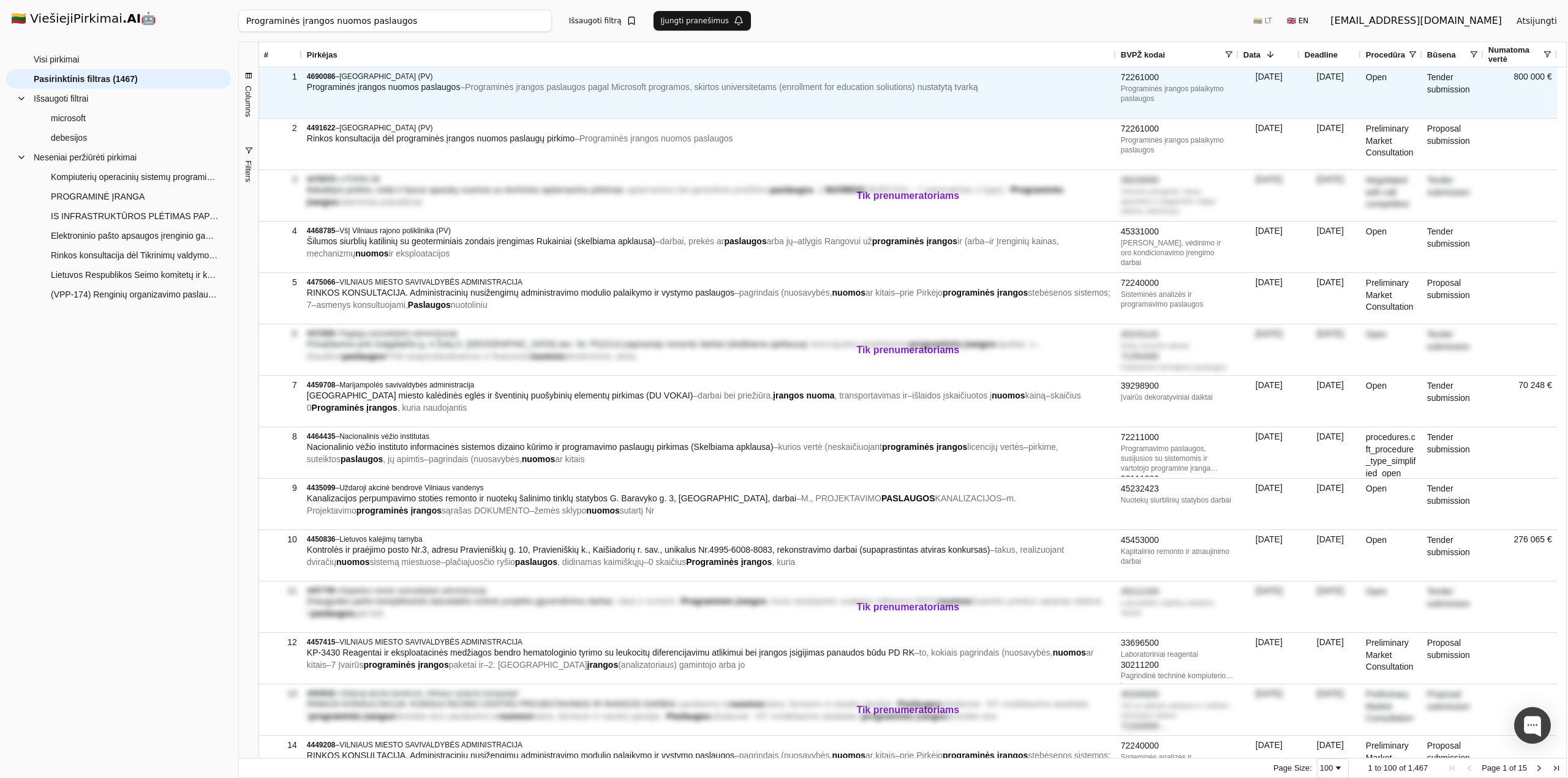
click at [395, 100] on div "4690086 – Kauno technologijos universitetas (PV) Programinės įrangos nuomos pas…" at bounding box center [709, 93] width 814 height 51
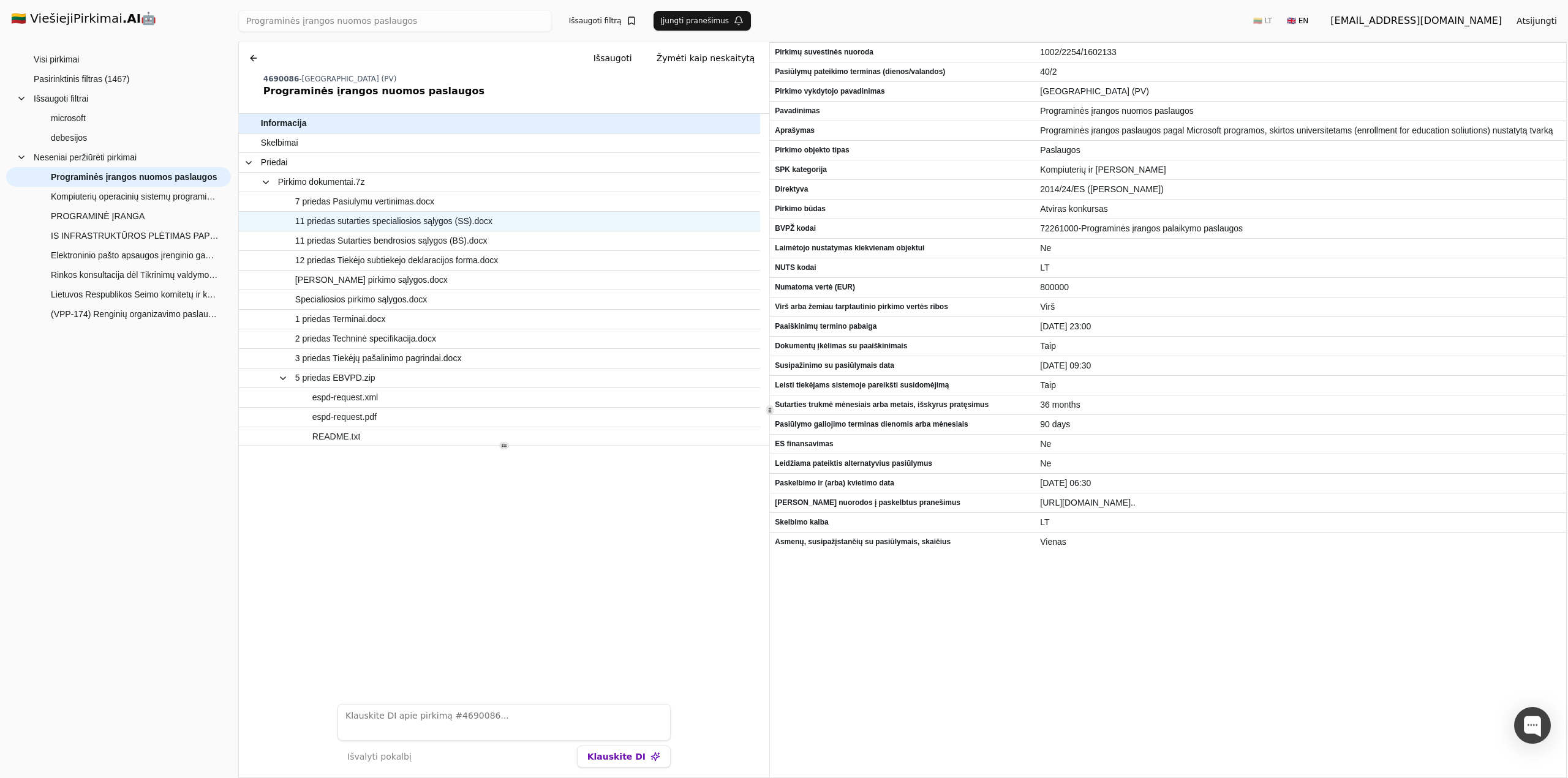
click at [412, 226] on span "11 priedas sutarties specialiosios sąlygos (SS).docx" at bounding box center [394, 221] width 197 height 18
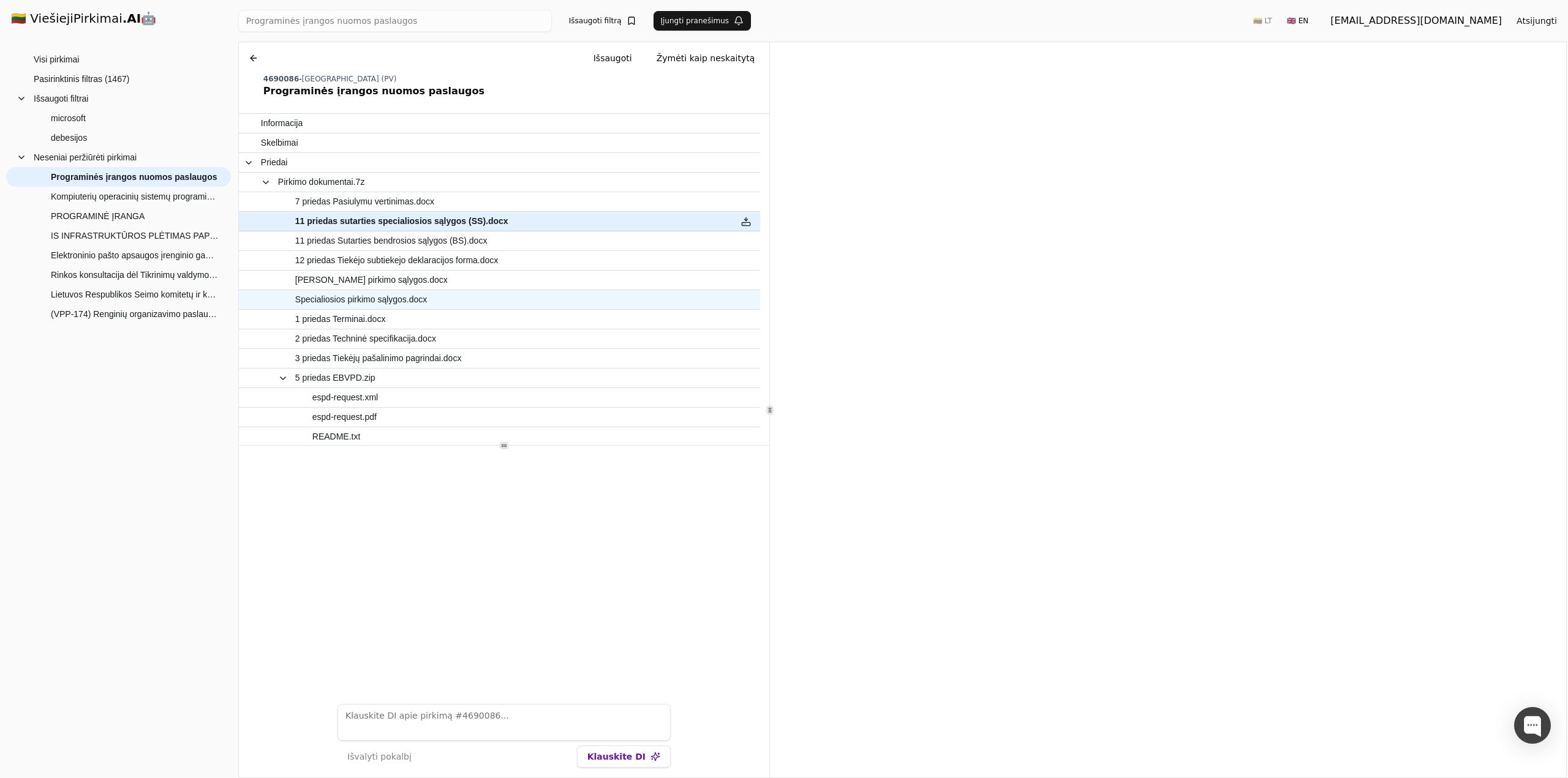
click at [445, 294] on span "Specialiosios pirkimo sąlygos.docx" at bounding box center [494, 300] width 466 height 18
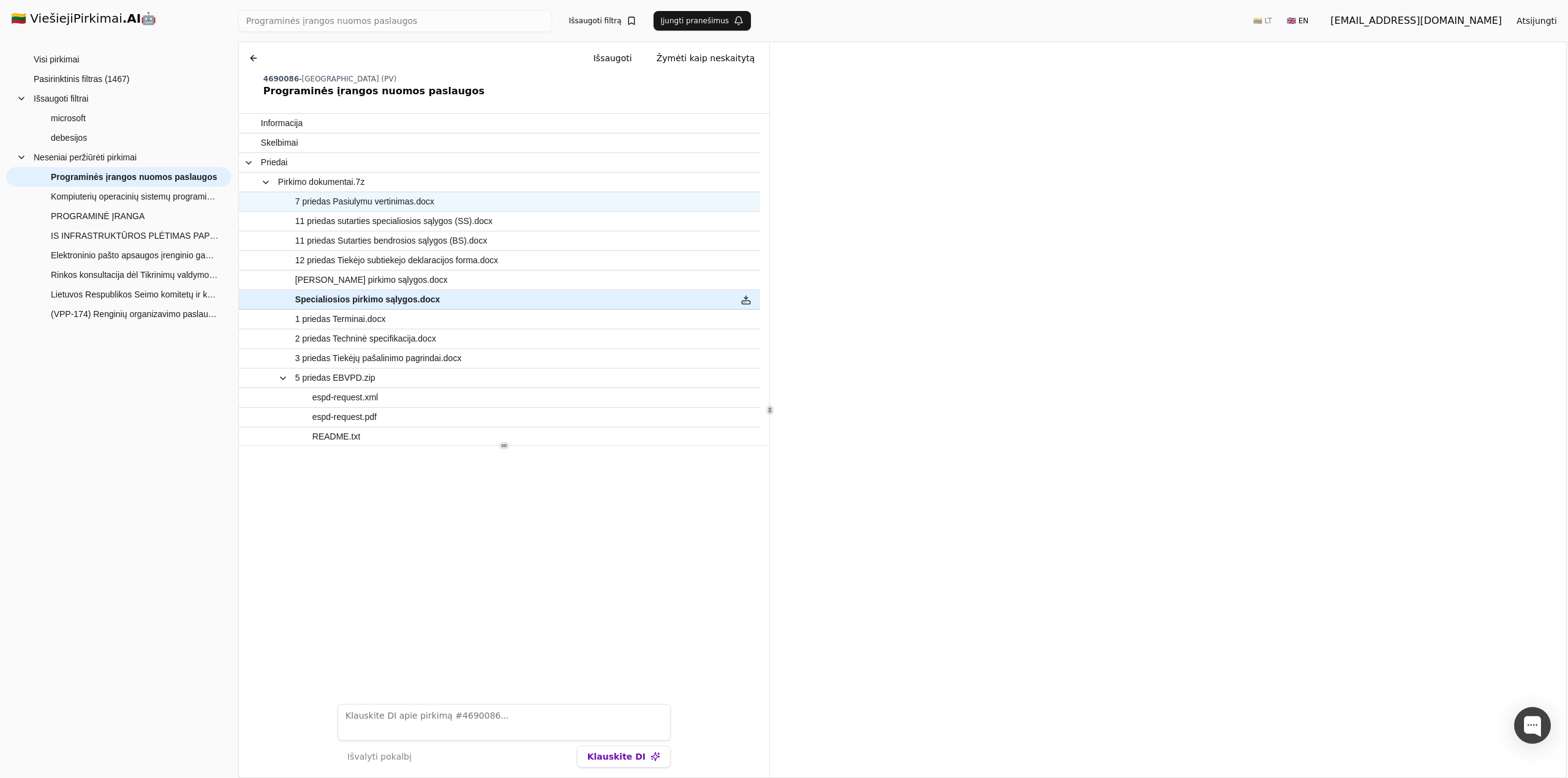
click at [359, 198] on span "7 priedas Pasiulymu vertinimas.docx" at bounding box center [365, 201] width 139 height 18
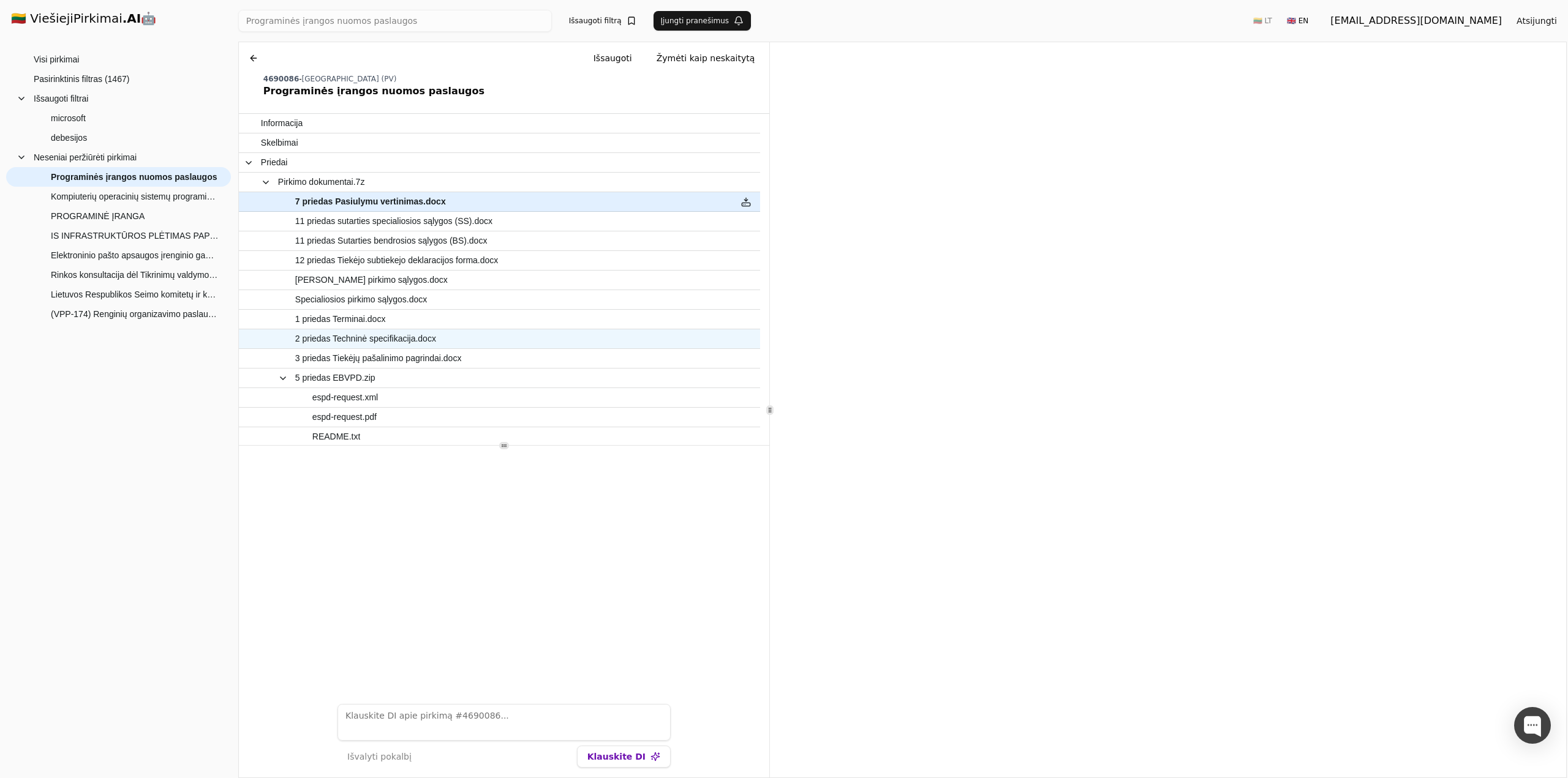
click at [358, 344] on span "2 priedas Techninė specifikacija.docx" at bounding box center [365, 338] width 141 height 18
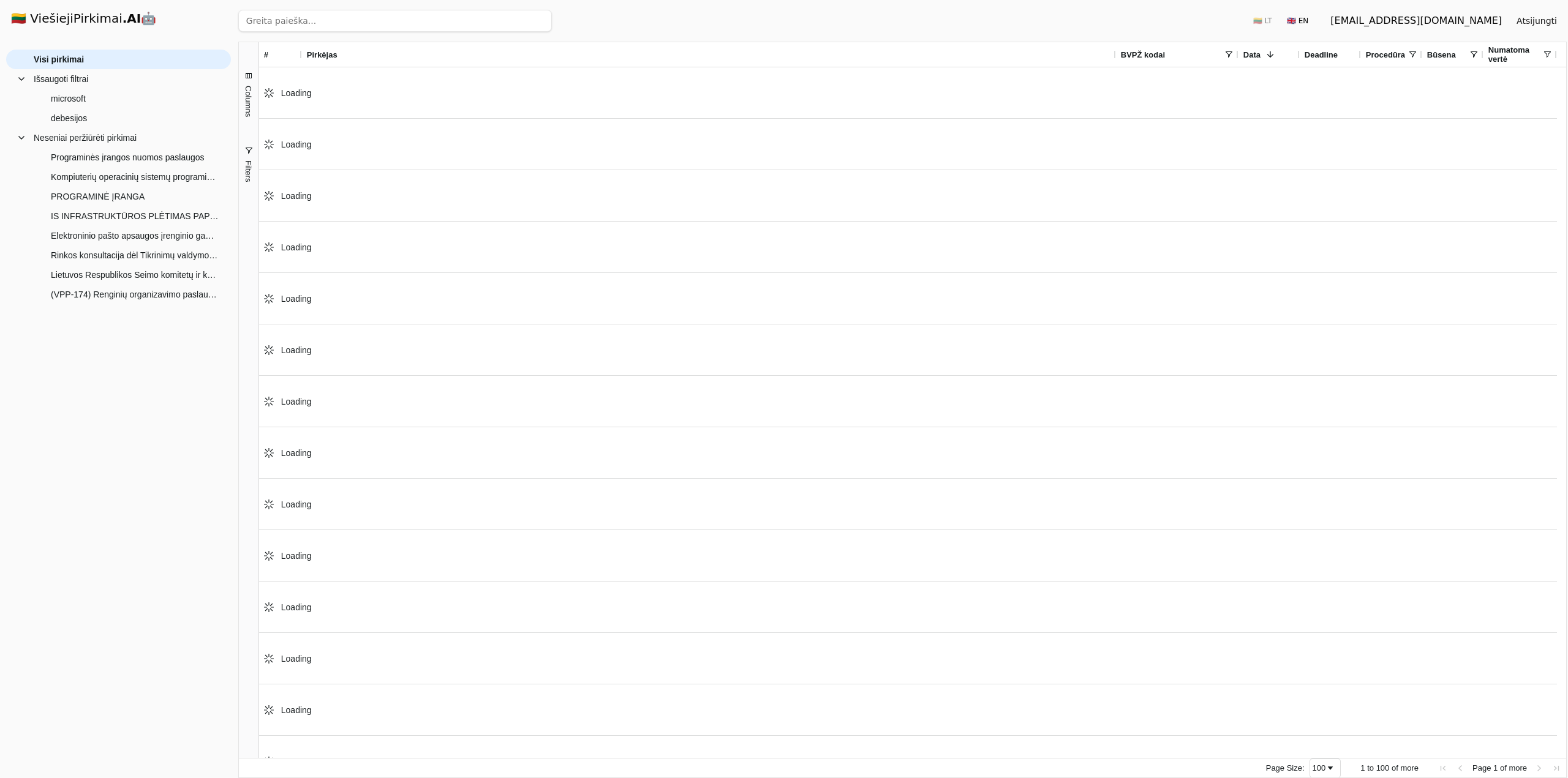
click at [423, 19] on input "search" at bounding box center [395, 21] width 314 height 22
paste input "Kompiuterių operacinių sistemų programinės įrangos ir kiti PĮ paketai (skelbiam…"
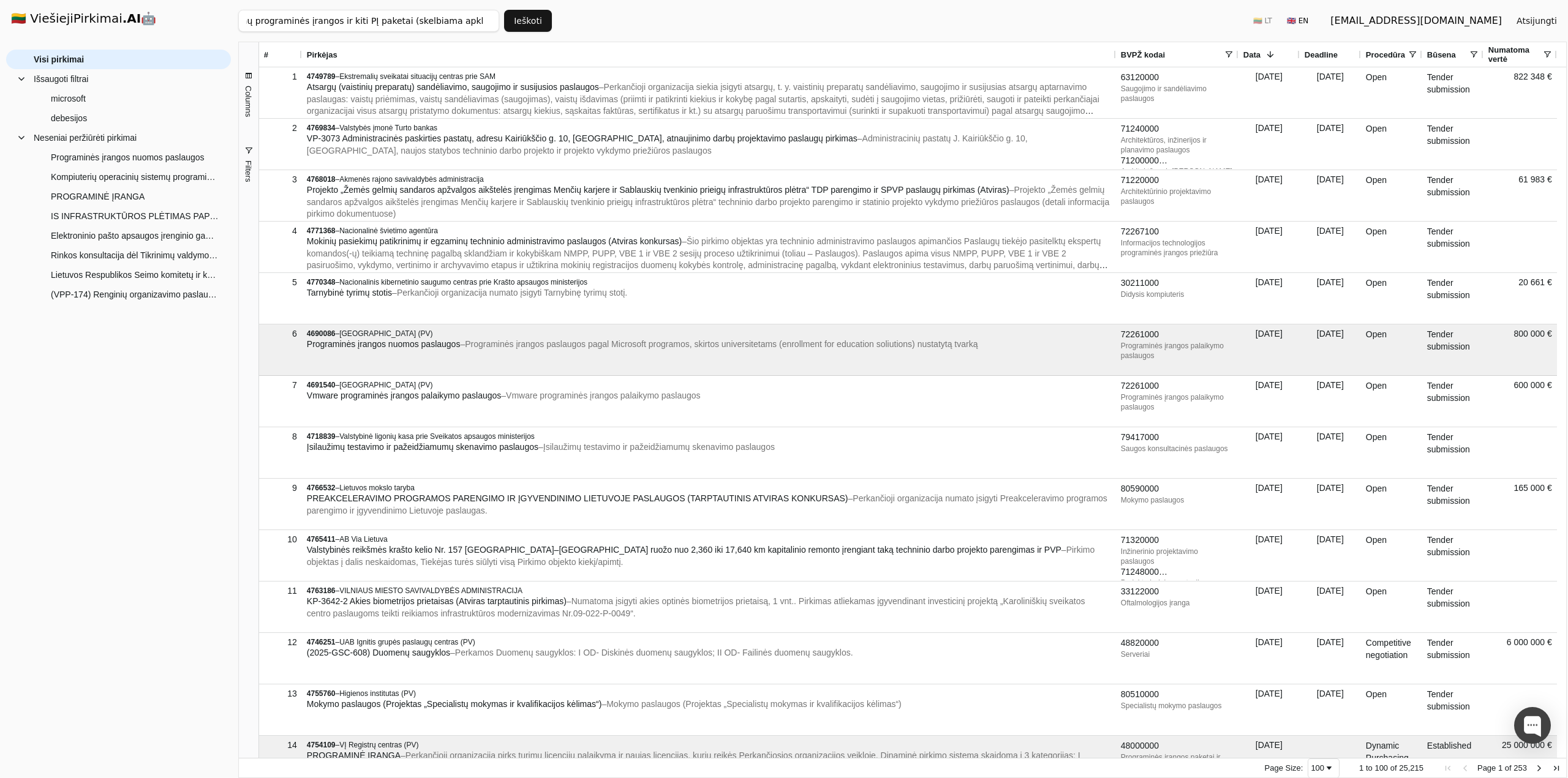
type input "Kompiuterių operacinių sistemų programinės įrangos ir kiti PĮ paketai (skelbiam…"
click button "Ieškoti" at bounding box center [528, 21] width 48 height 22
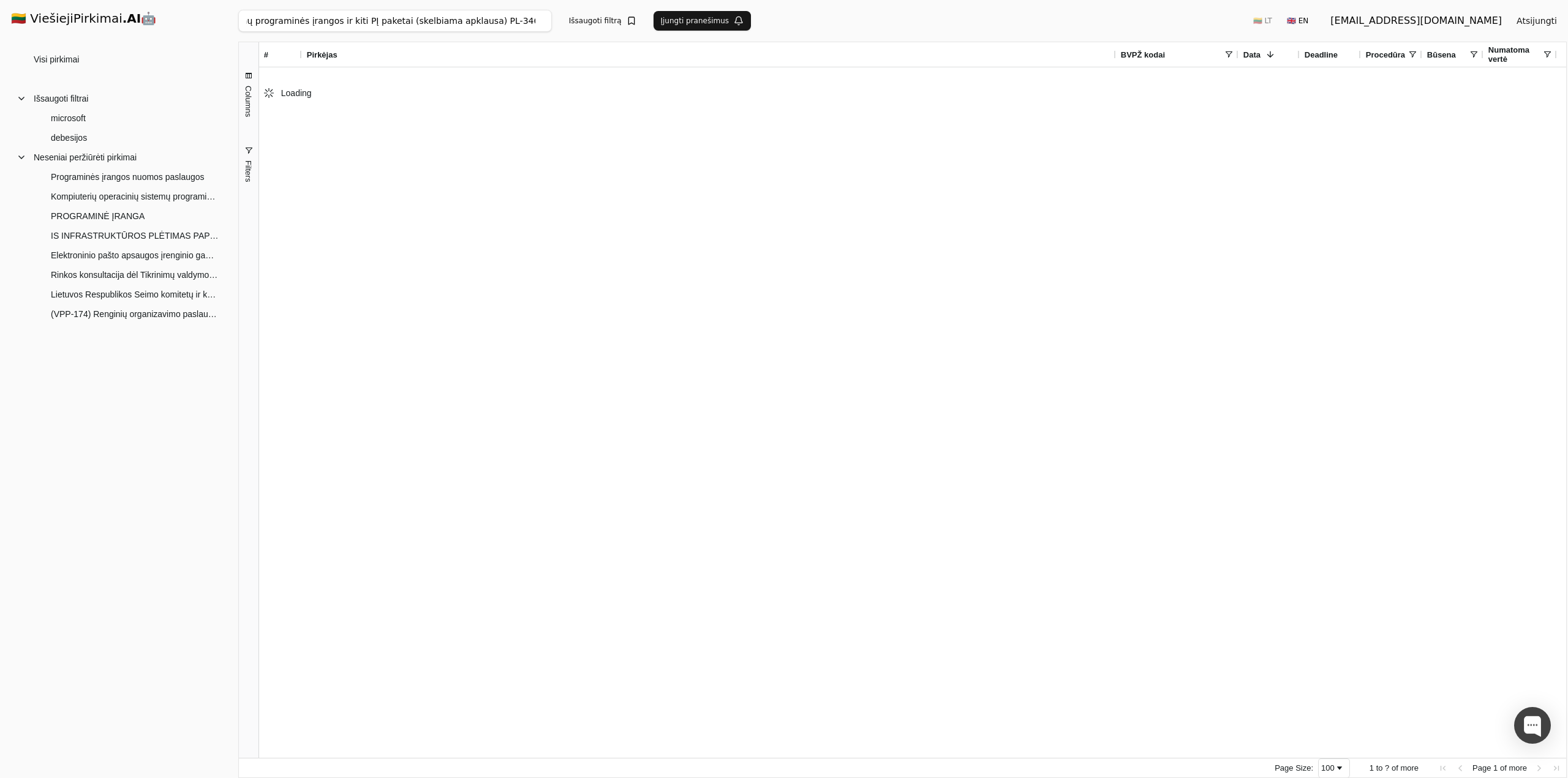
scroll to position [0, 80]
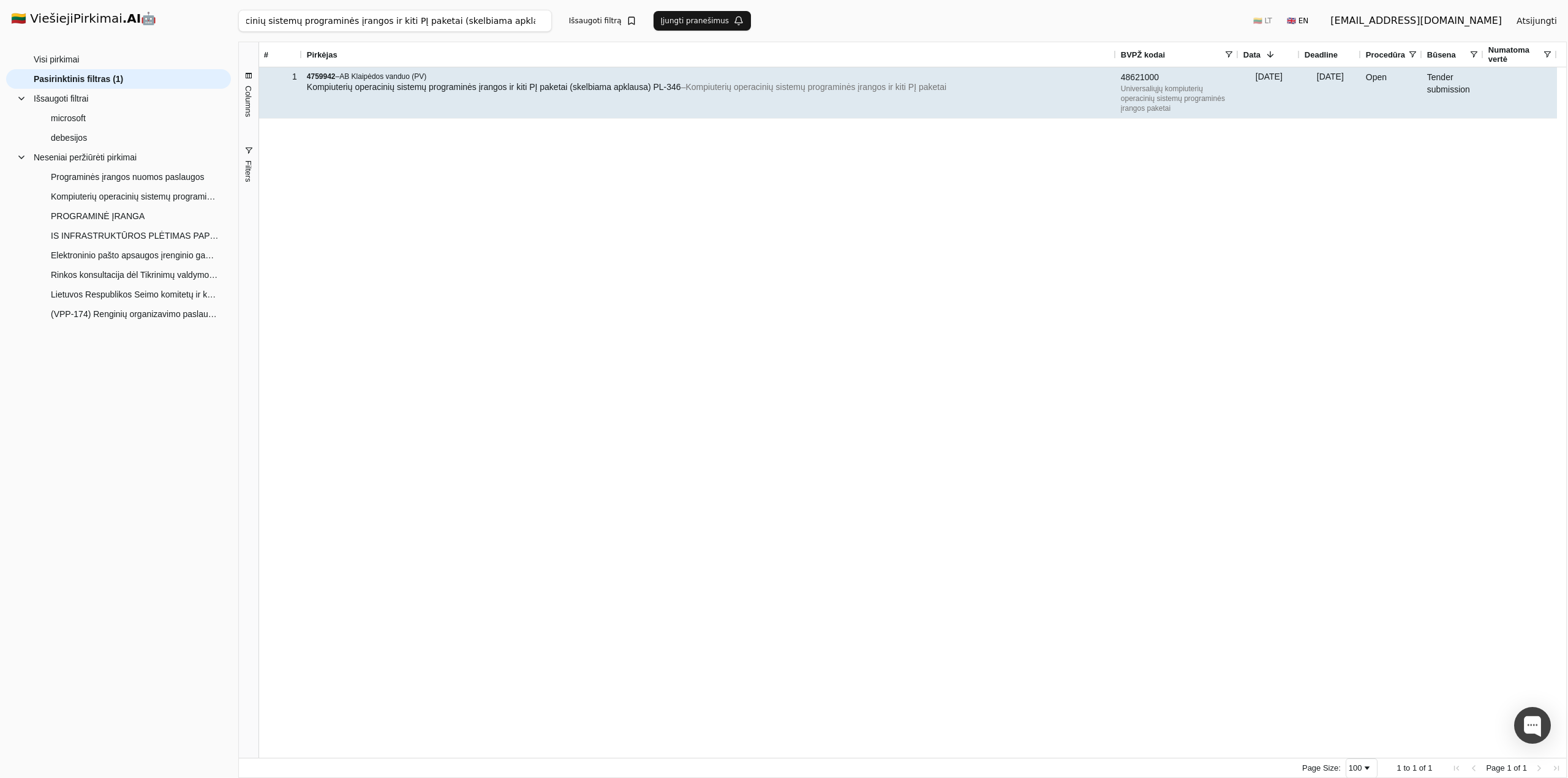
click at [553, 107] on div "4759942 – AB Klaipėdos vanduo (PV) Kompiuterių operacinių sistemų programinės į…" at bounding box center [709, 93] width 814 height 51
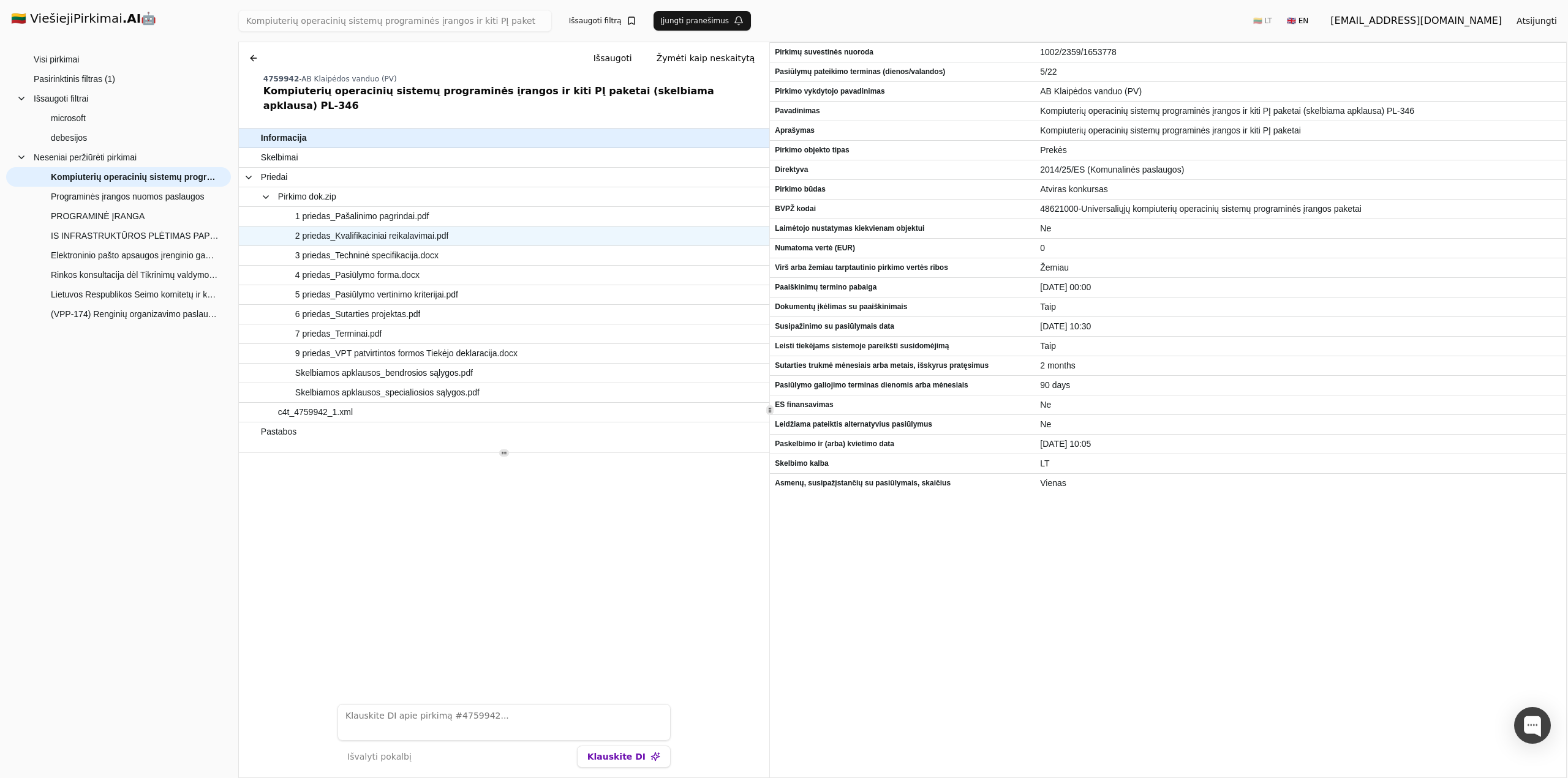
click at [432, 227] on span "2 priedas_Kvalifikaciniai reikalavimai.pdf" at bounding box center [372, 236] width 154 height 18
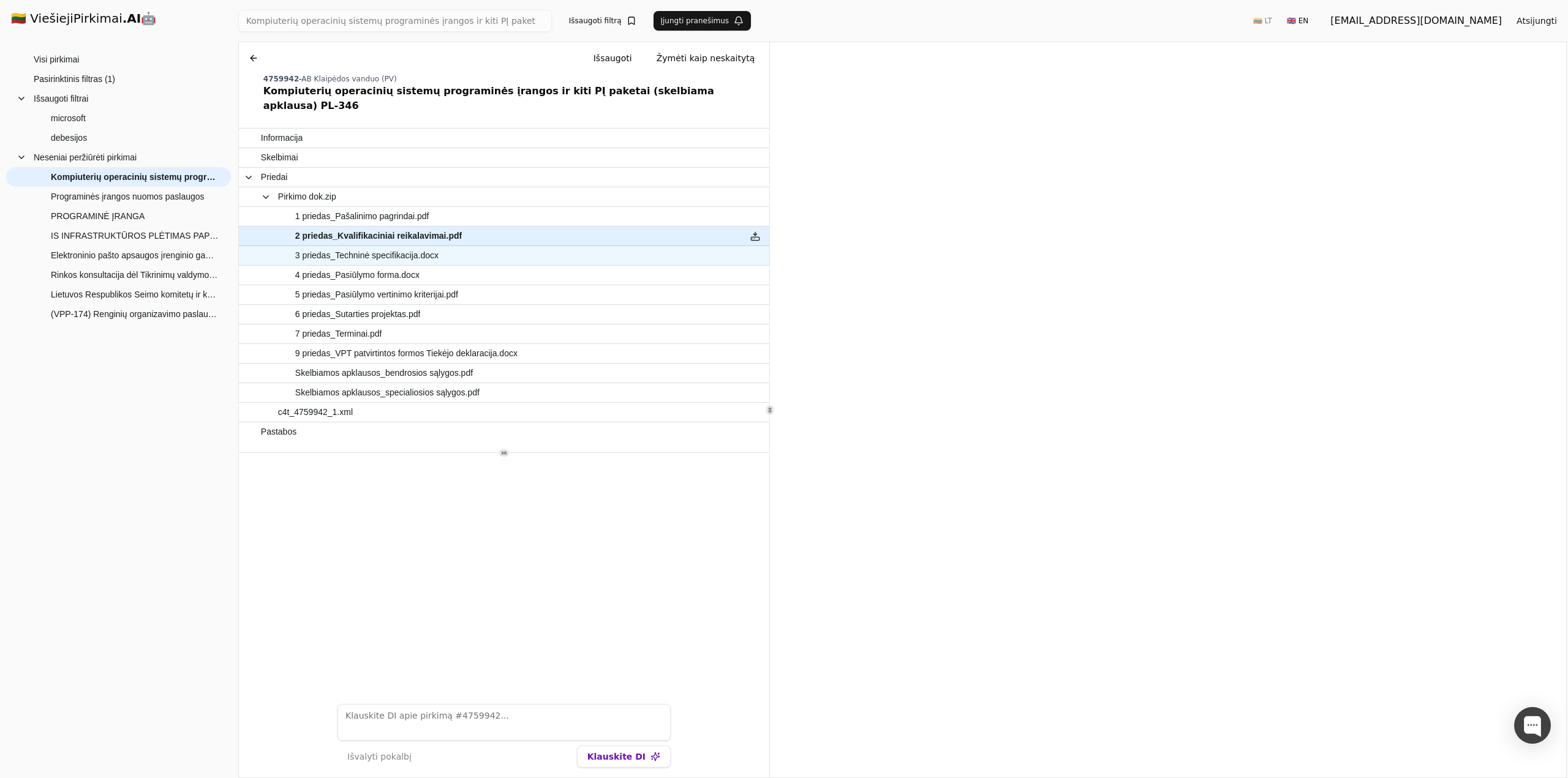
click at [351, 247] on span "3 priedas_Techninė specifikacija.docx" at bounding box center [367, 255] width 143 height 18
